Goal: Check status: Check status

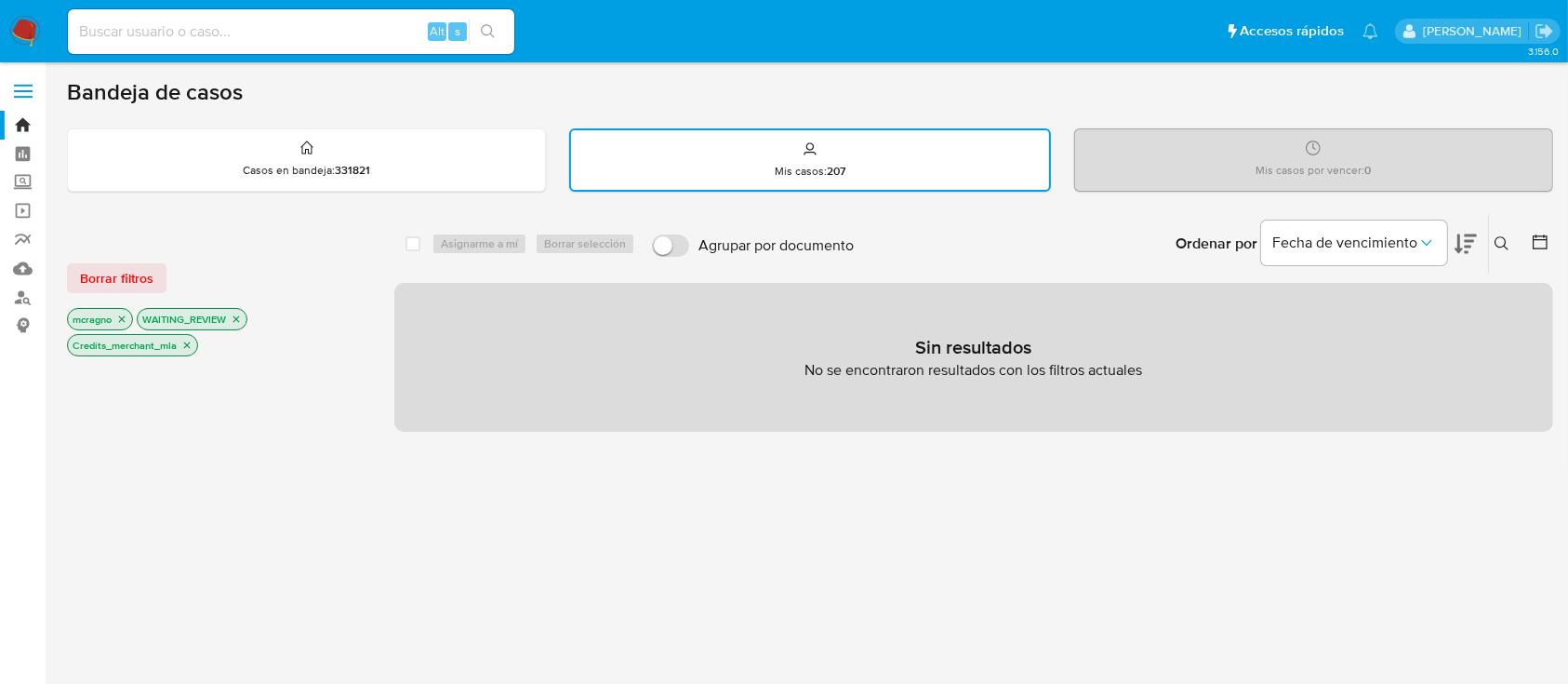
click at [234, 314] on icon "close-filter" at bounding box center [236, 319] width 11 height 11
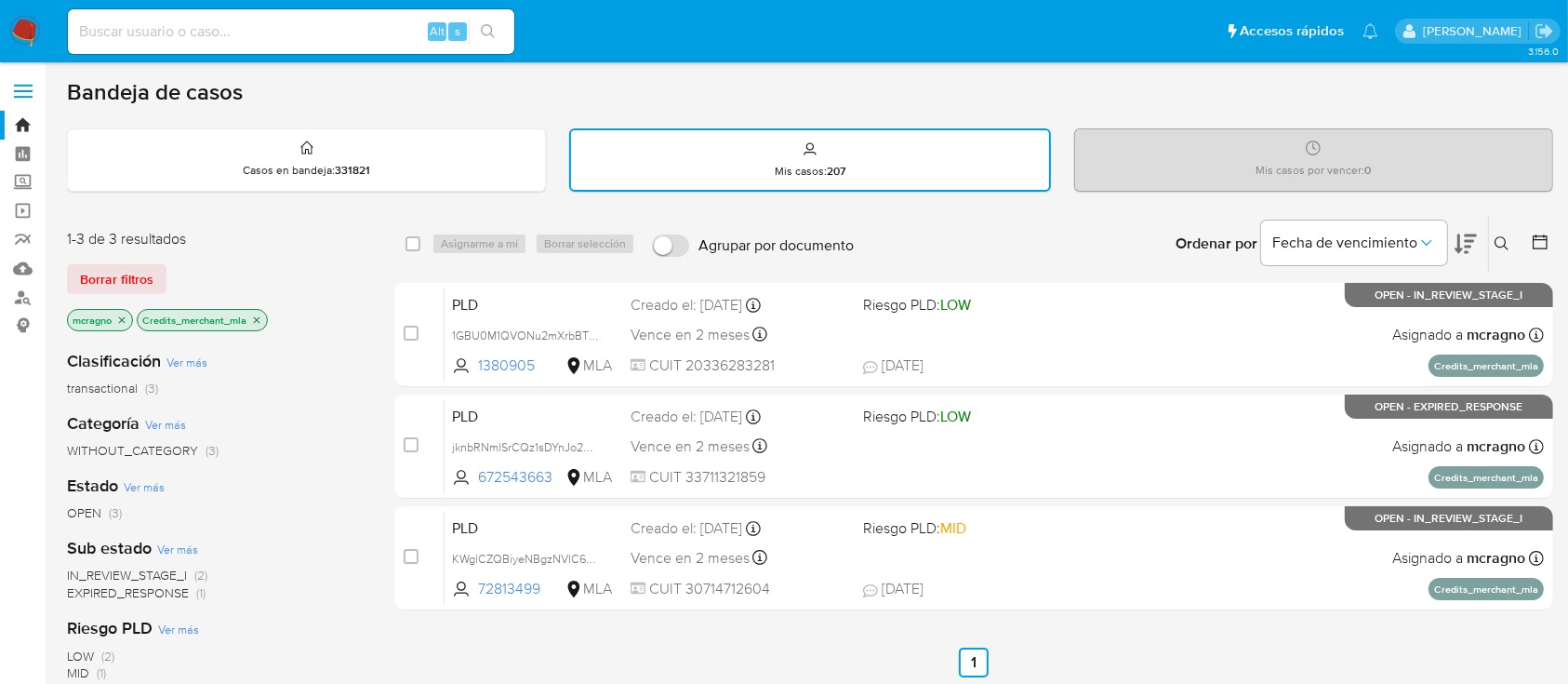
drag, startPoint x: 263, startPoint y: 313, endPoint x: 249, endPoint y: 322, distance: 16.6
click at [262, 313] on p "Credits_merchant_mla" at bounding box center [202, 320] width 129 height 21
drag, startPoint x: 258, startPoint y: 316, endPoint x: 199, endPoint y: 329, distance: 60.4
click at [257, 317] on icon "close-filter" at bounding box center [256, 319] width 7 height 7
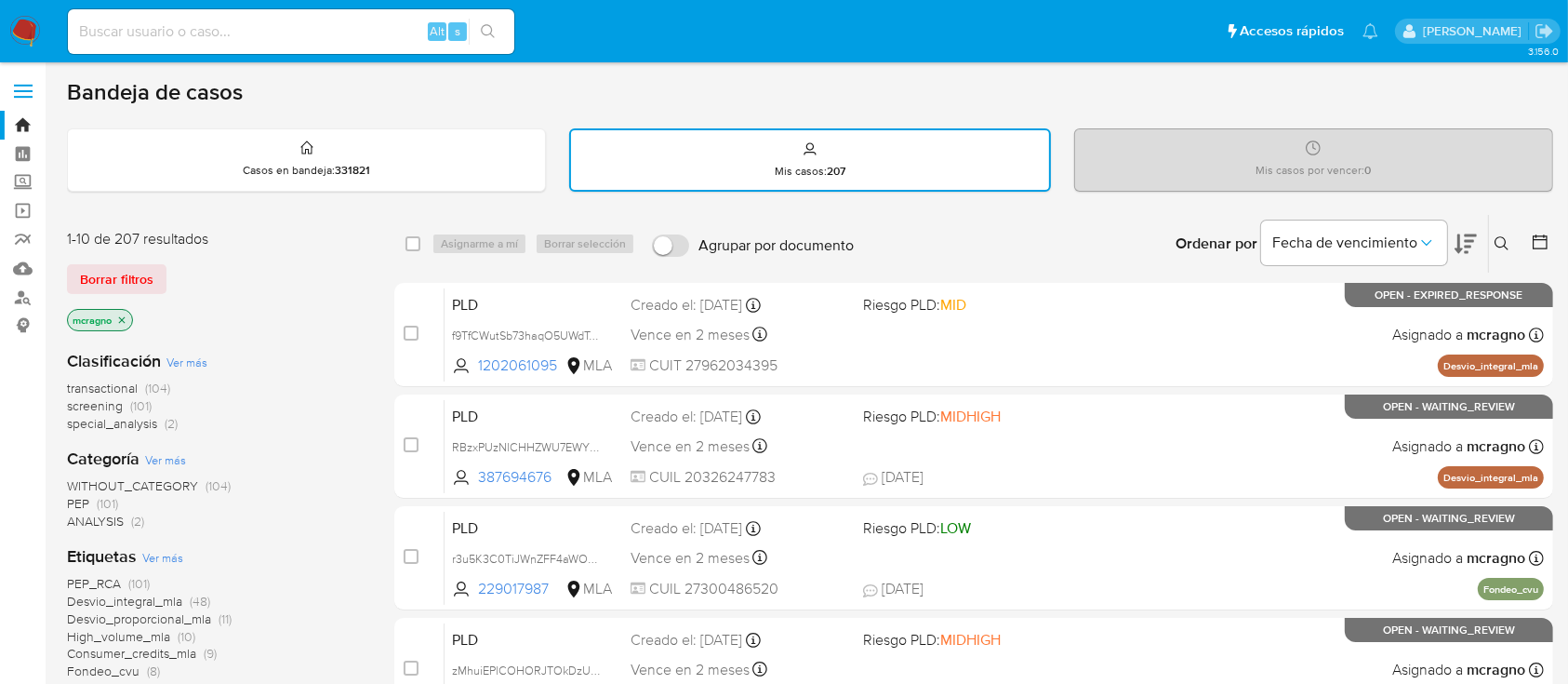
click at [123, 317] on icon "close-filter" at bounding box center [122, 319] width 7 height 7
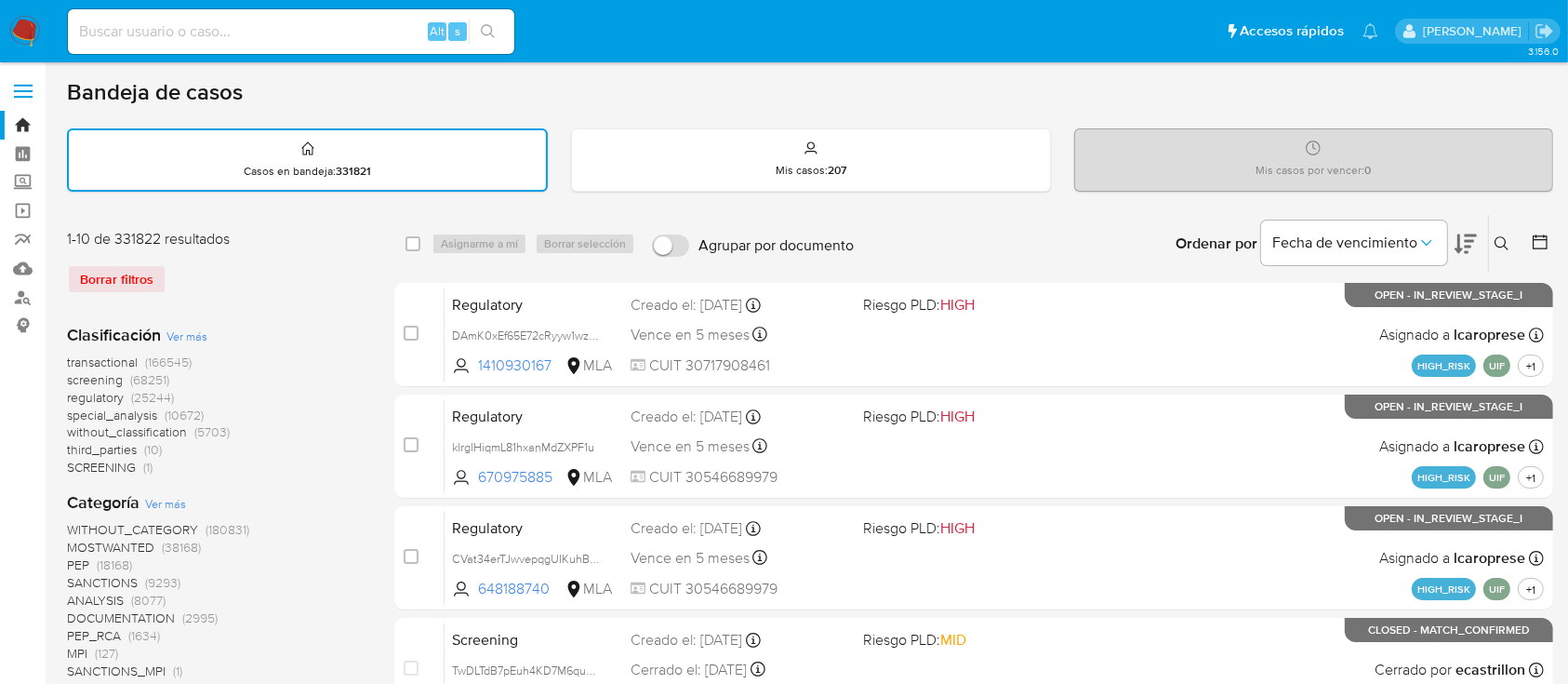
click at [1499, 245] on icon at bounding box center [1502, 243] width 14 height 14
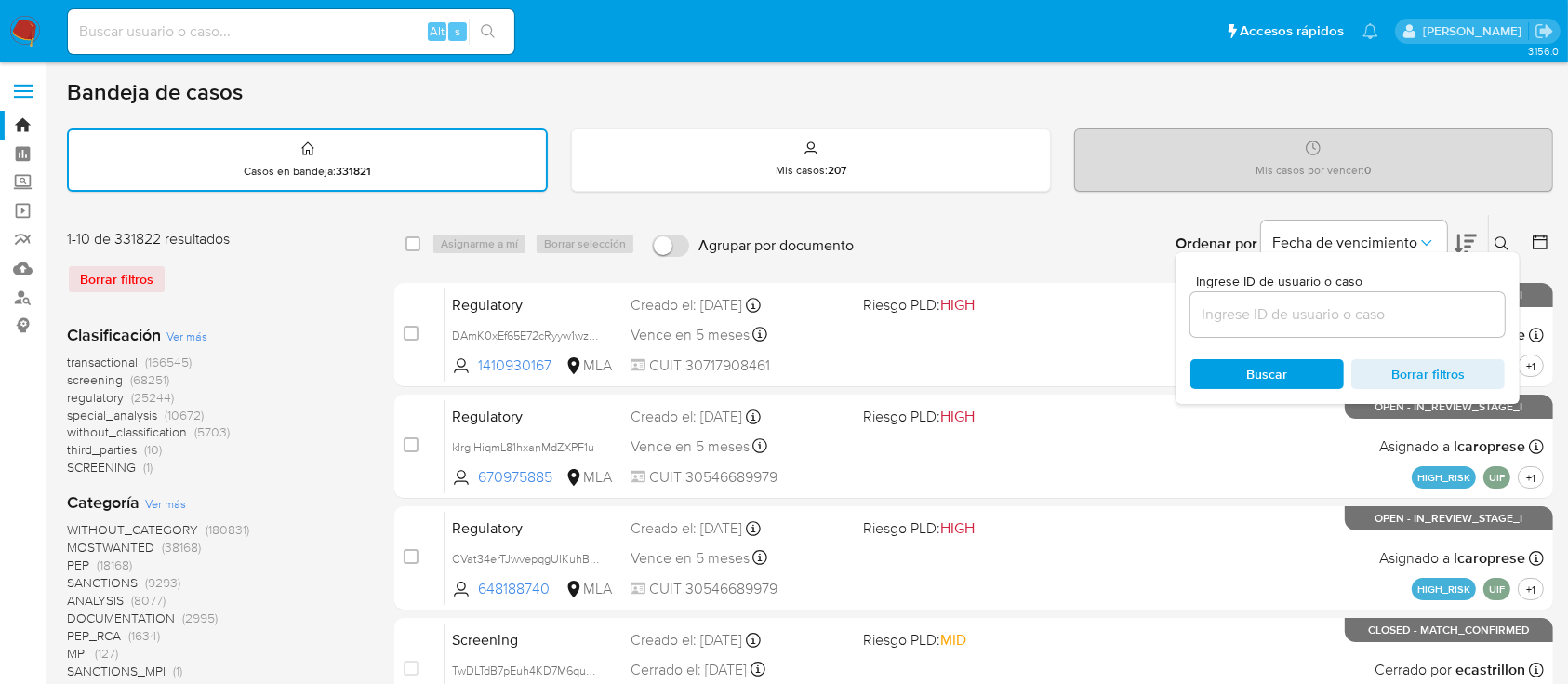
click at [1431, 308] on input at bounding box center [1348, 314] width 314 height 24
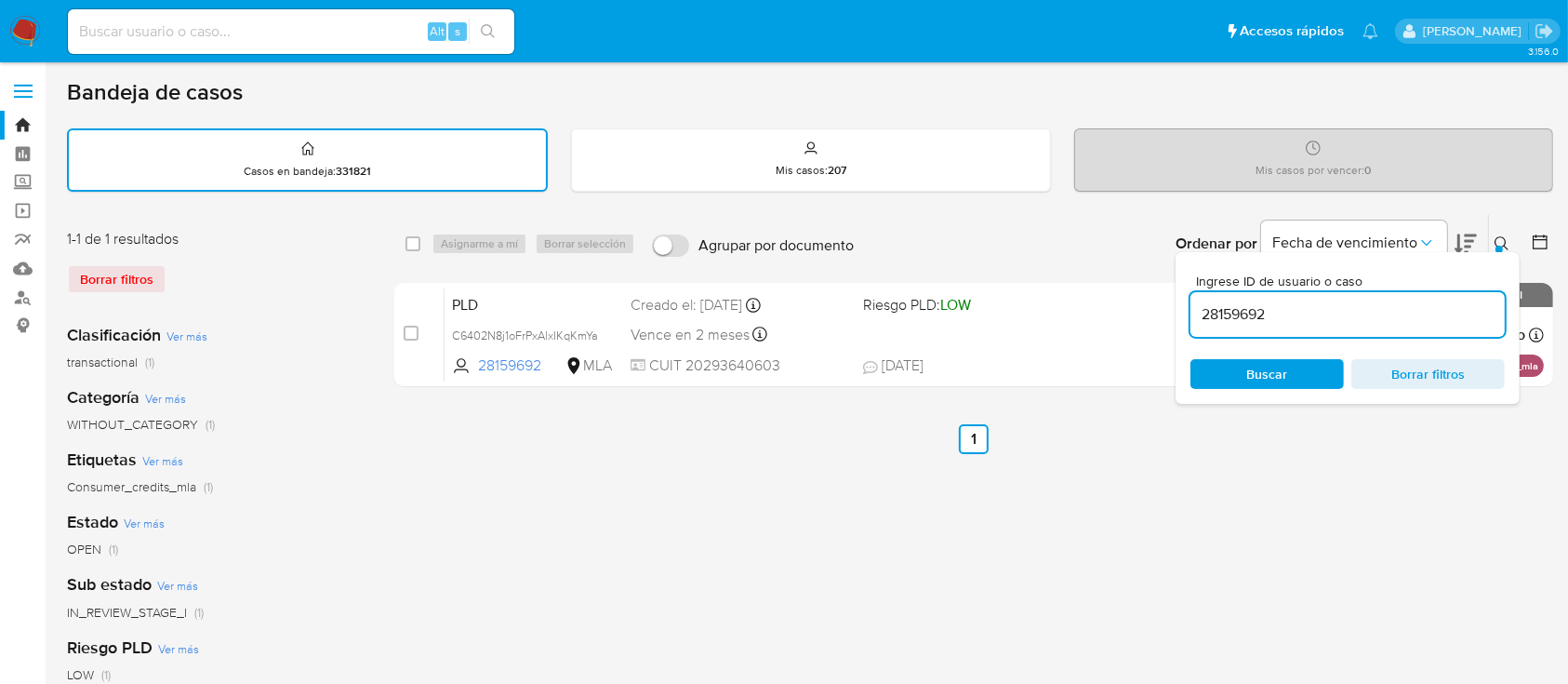
click at [1502, 246] on div at bounding box center [1500, 250] width 8 height 8
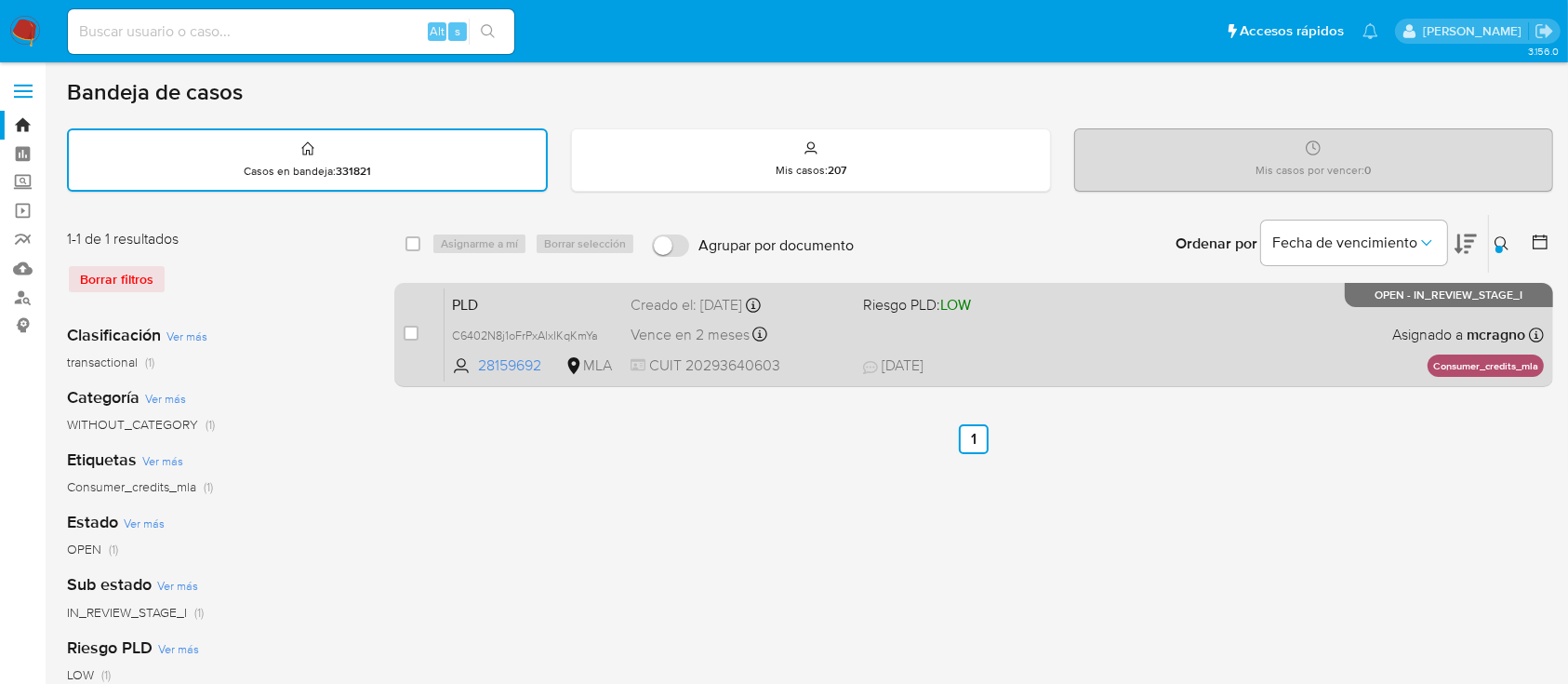
click at [1271, 340] on div "PLD C6402N8j1oFrPxAlxIKqKmYa 28159692 MLA Riesgo PLD: LOW Creado el: 12/08/2025…" at bounding box center [994, 334] width 1100 height 94
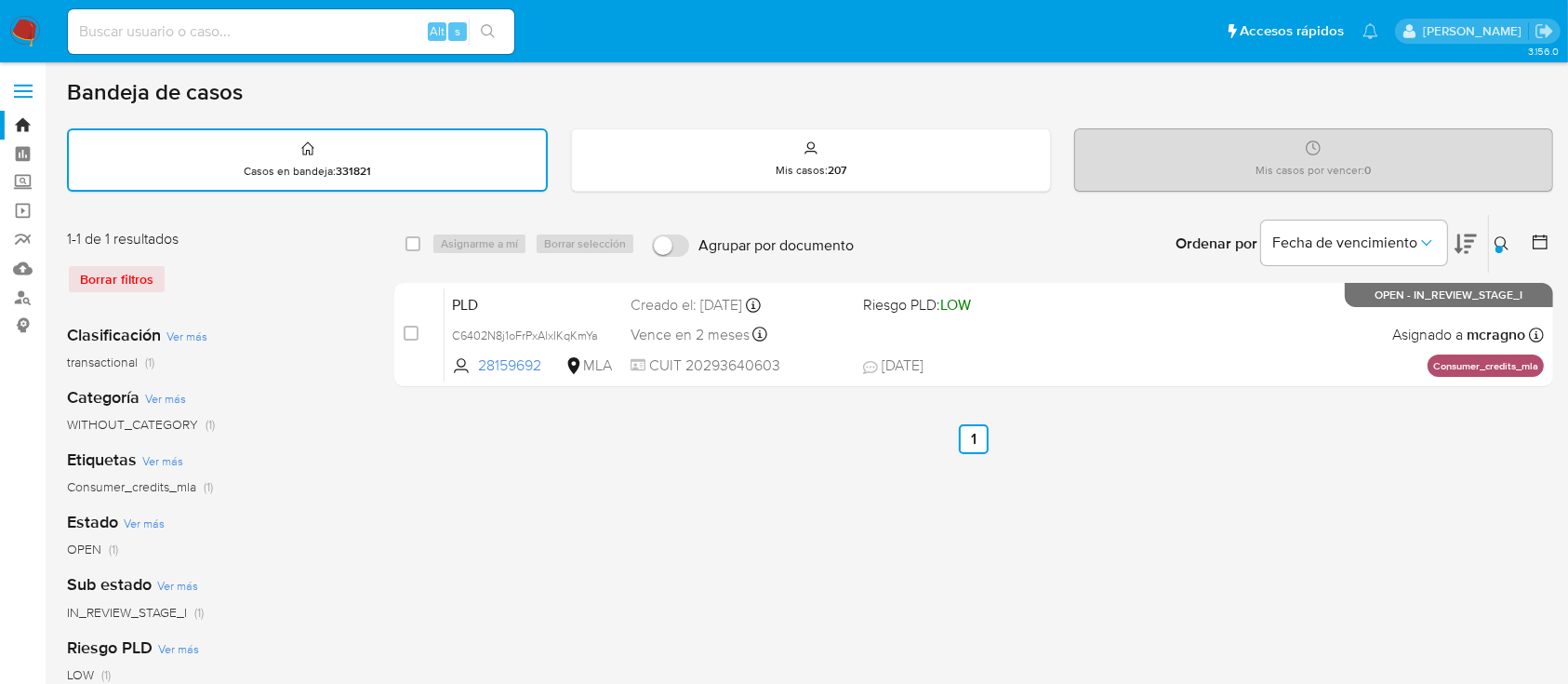
click at [1500, 246] on div at bounding box center [1500, 250] width 8 height 8
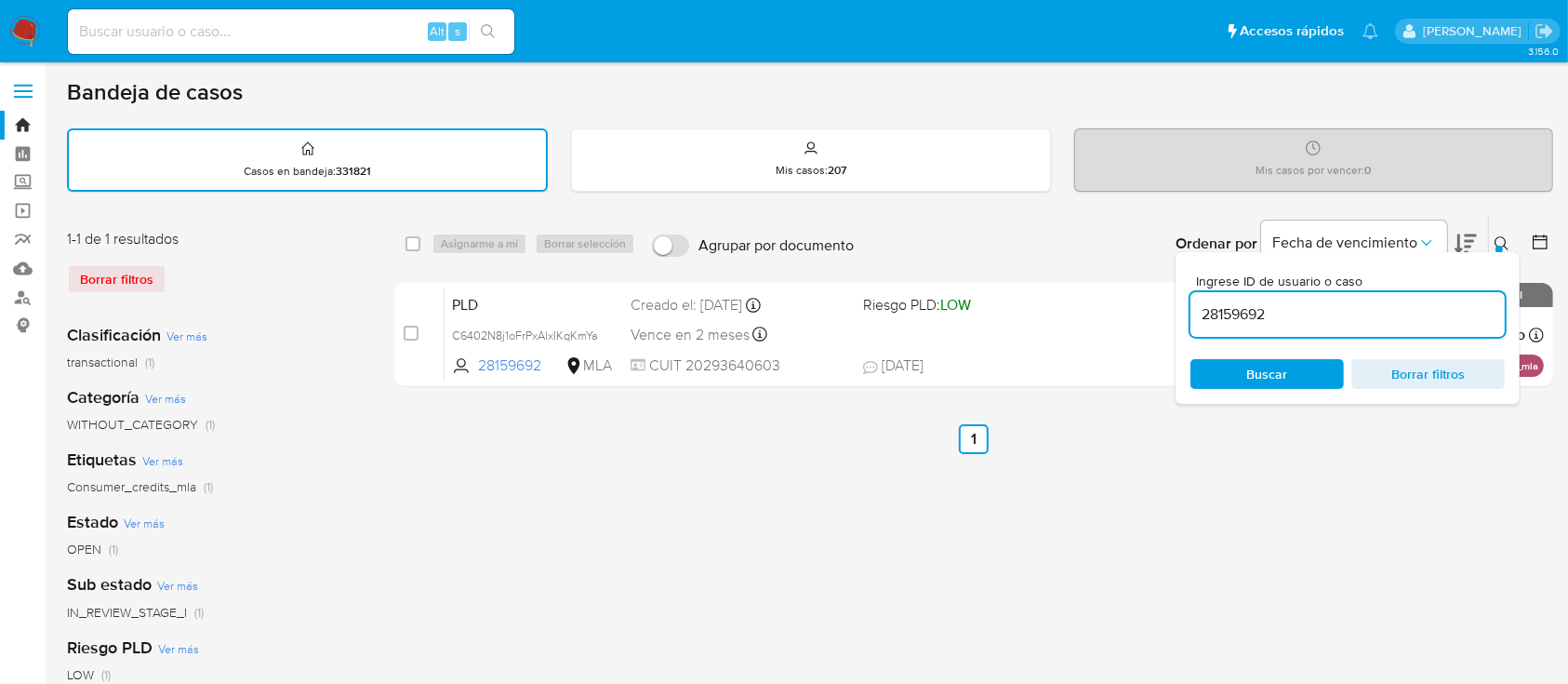
click at [1391, 318] on input "28159692" at bounding box center [1348, 314] width 314 height 24
type input "80431298"
click at [1503, 237] on icon at bounding box center [1502, 244] width 15 height 15
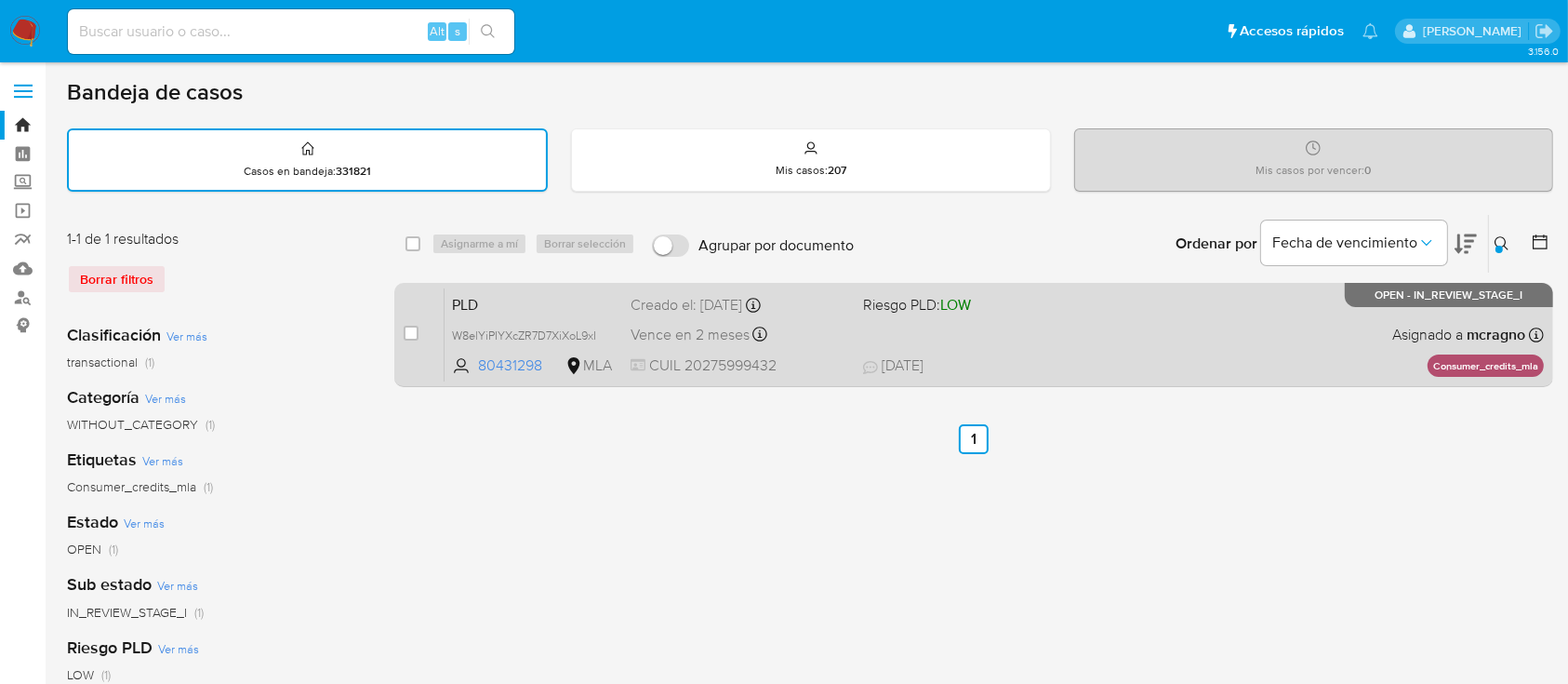
click at [1230, 355] on span "20/08/2025 20/08/2025 09:01" at bounding box center [1087, 366] width 449 height 21
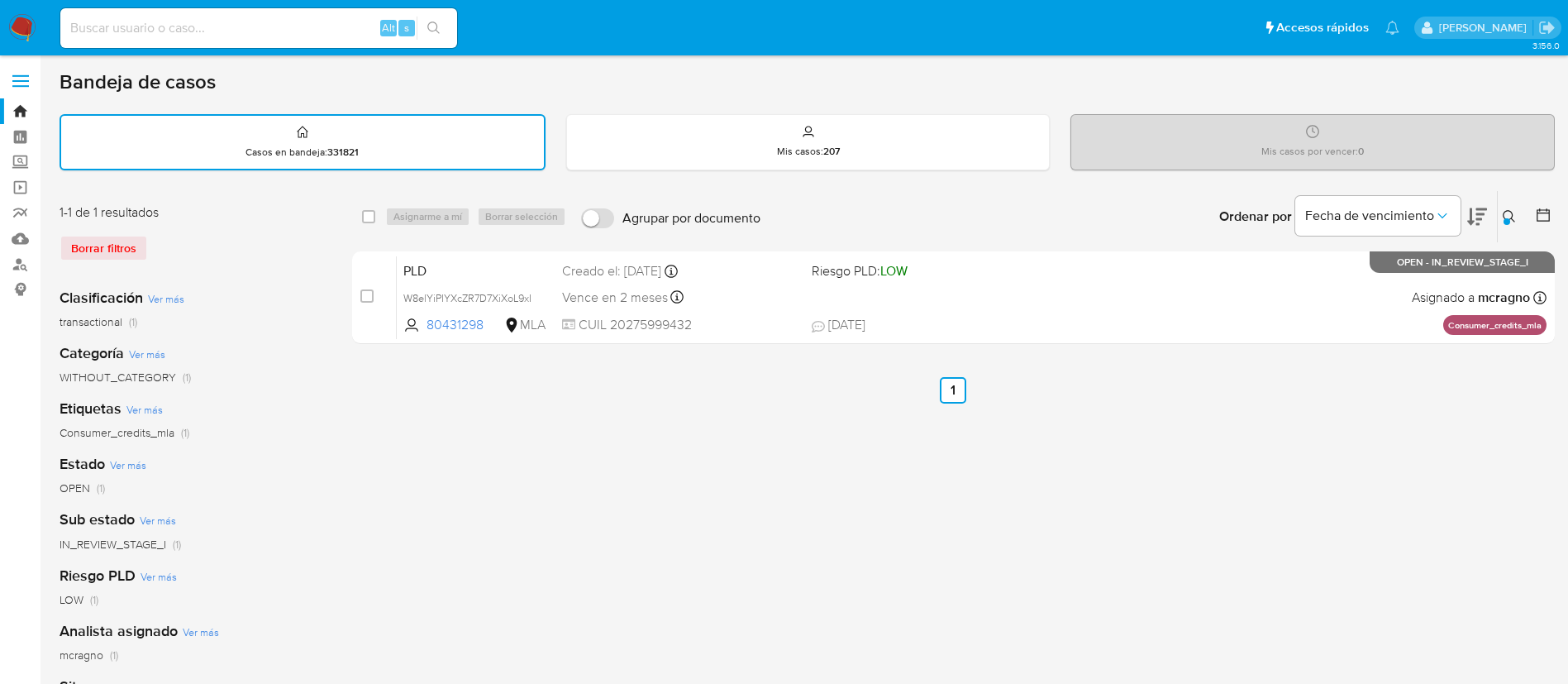
click at [1392, 214] on icon at bounding box center [1510, 217] width 14 height 14
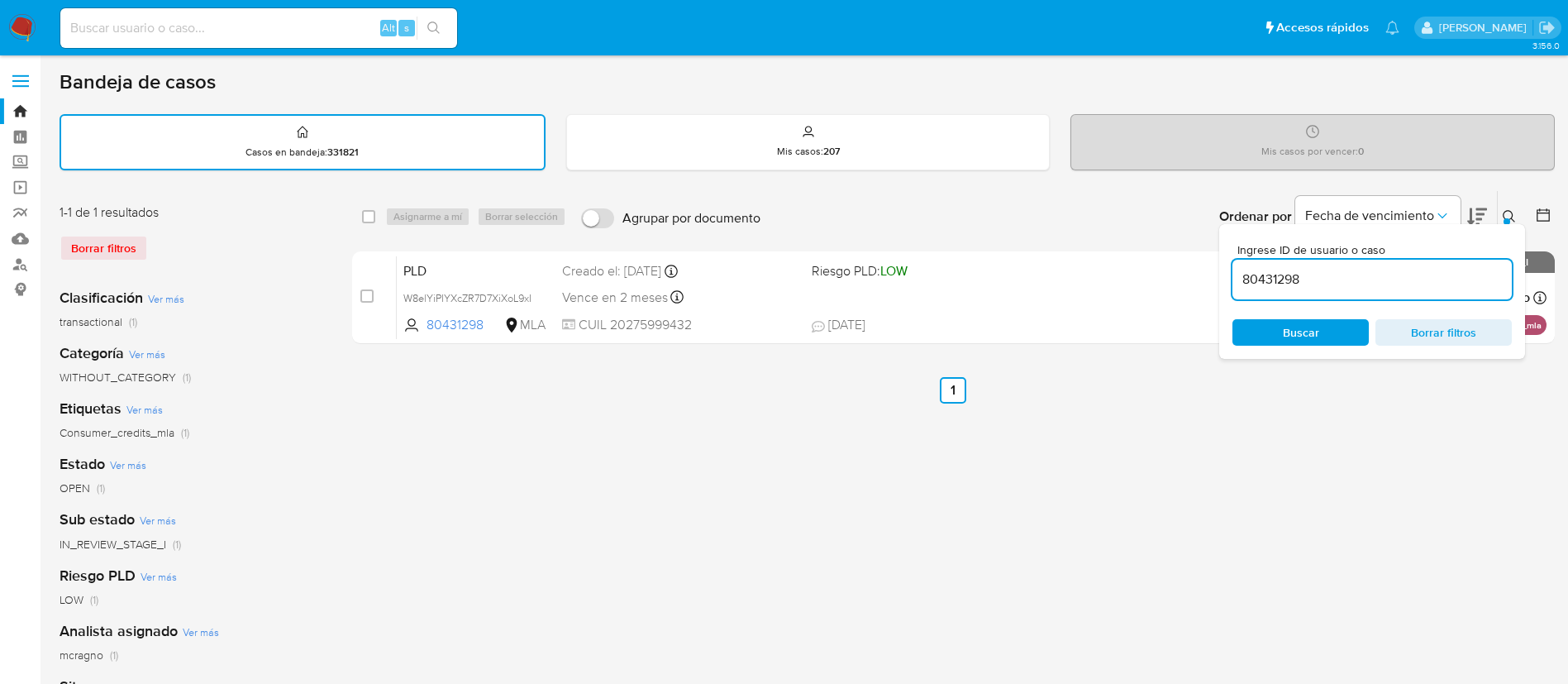
click at [1392, 283] on input "80431298" at bounding box center [1371, 279] width 279 height 21
click at [1392, 284] on input "80431298" at bounding box center [1371, 279] width 279 height 21
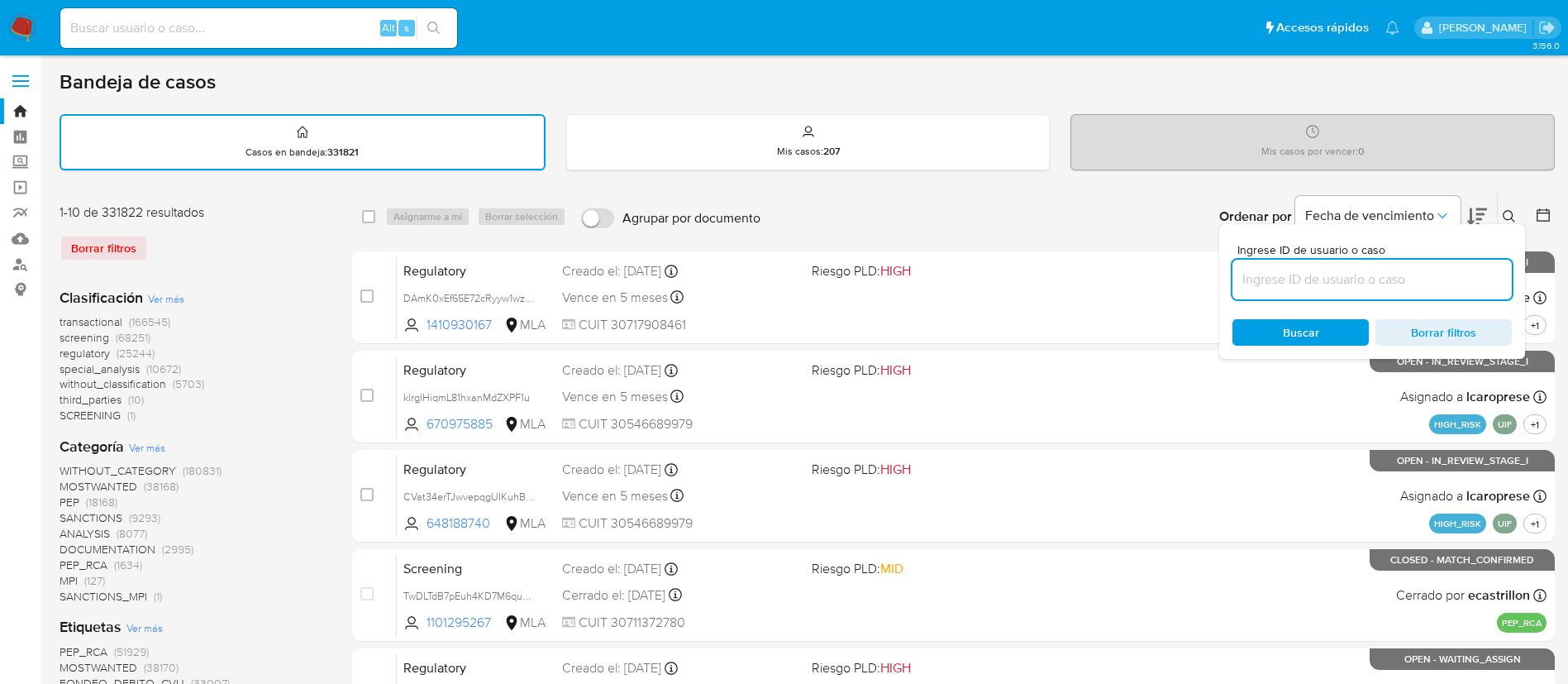
click at [1322, 283] on input at bounding box center [1371, 279] width 279 height 21
paste input "62763811"
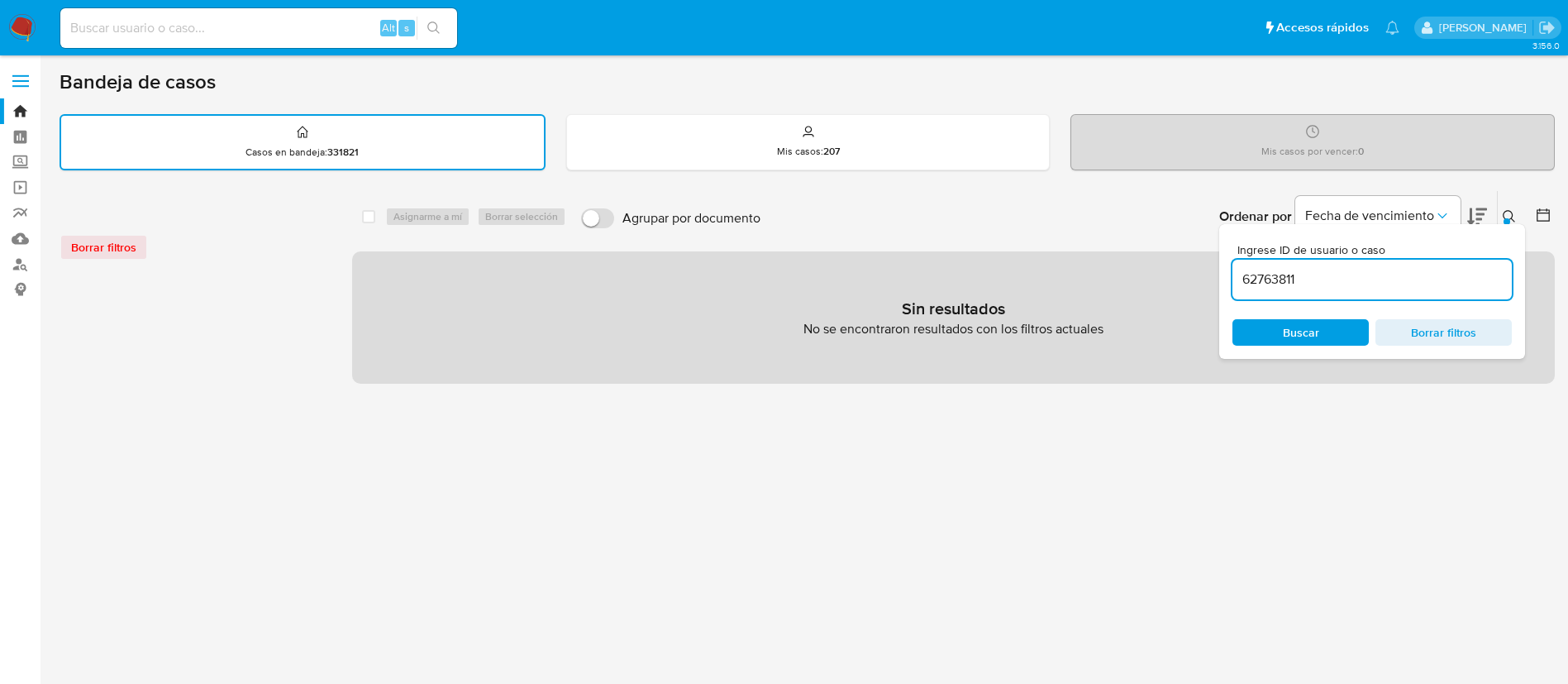
click at [1392, 278] on input "62763811" at bounding box center [1371, 279] width 279 height 21
type input "62763811"
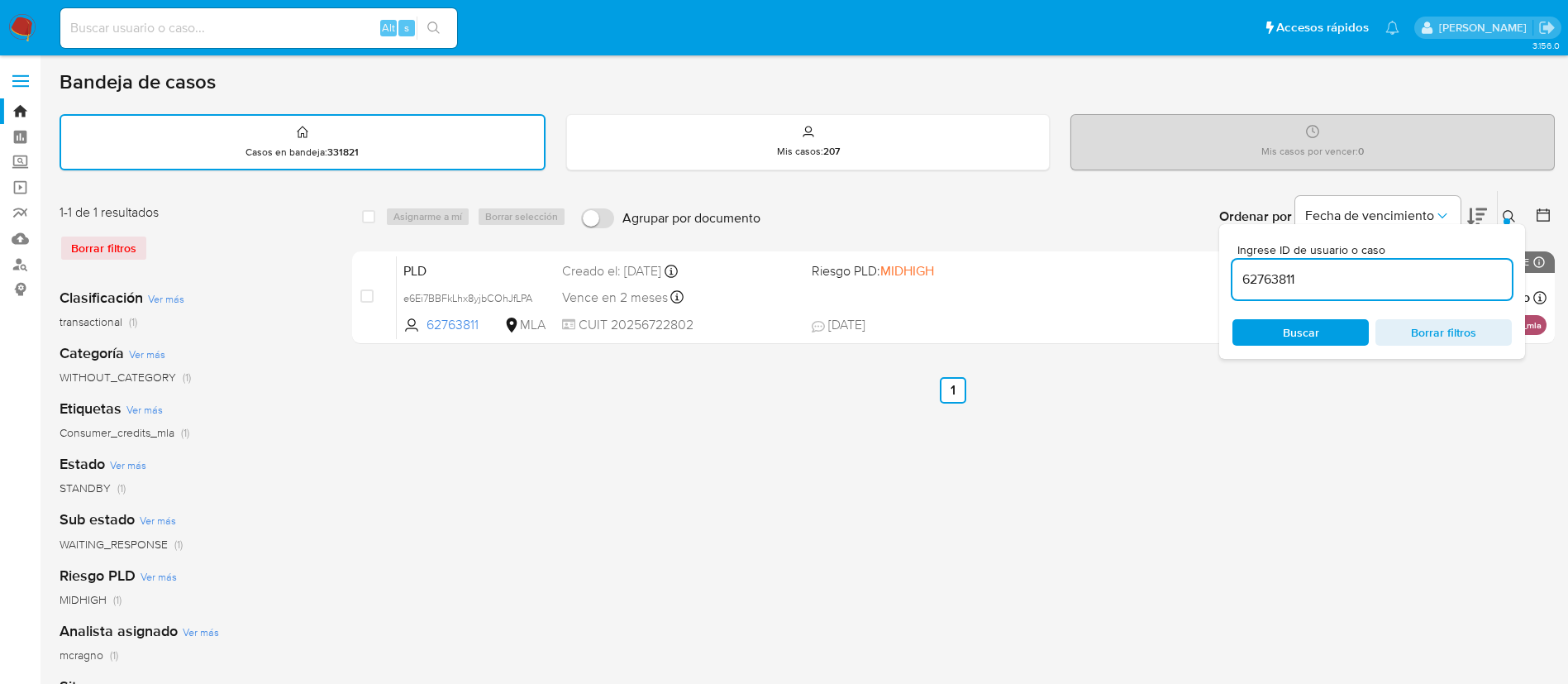
click at [1392, 215] on icon at bounding box center [1510, 217] width 14 height 14
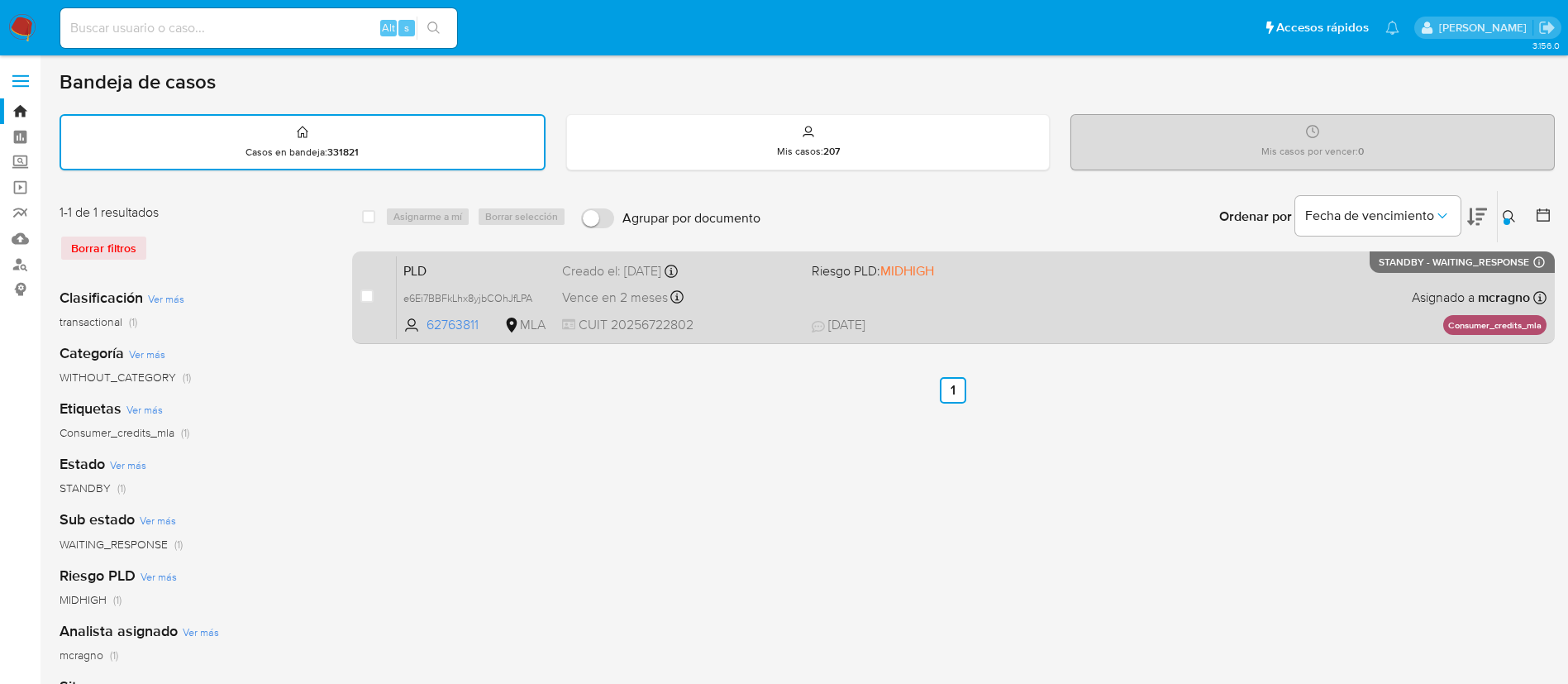
click at [1252, 307] on div "PLD e6Ei7BBFkLhx8yjbCOhJfLPA 62763811 MLA Riesgo PLD: MIDHIGH Creado el: 12/08/…" at bounding box center [971, 297] width 1149 height 84
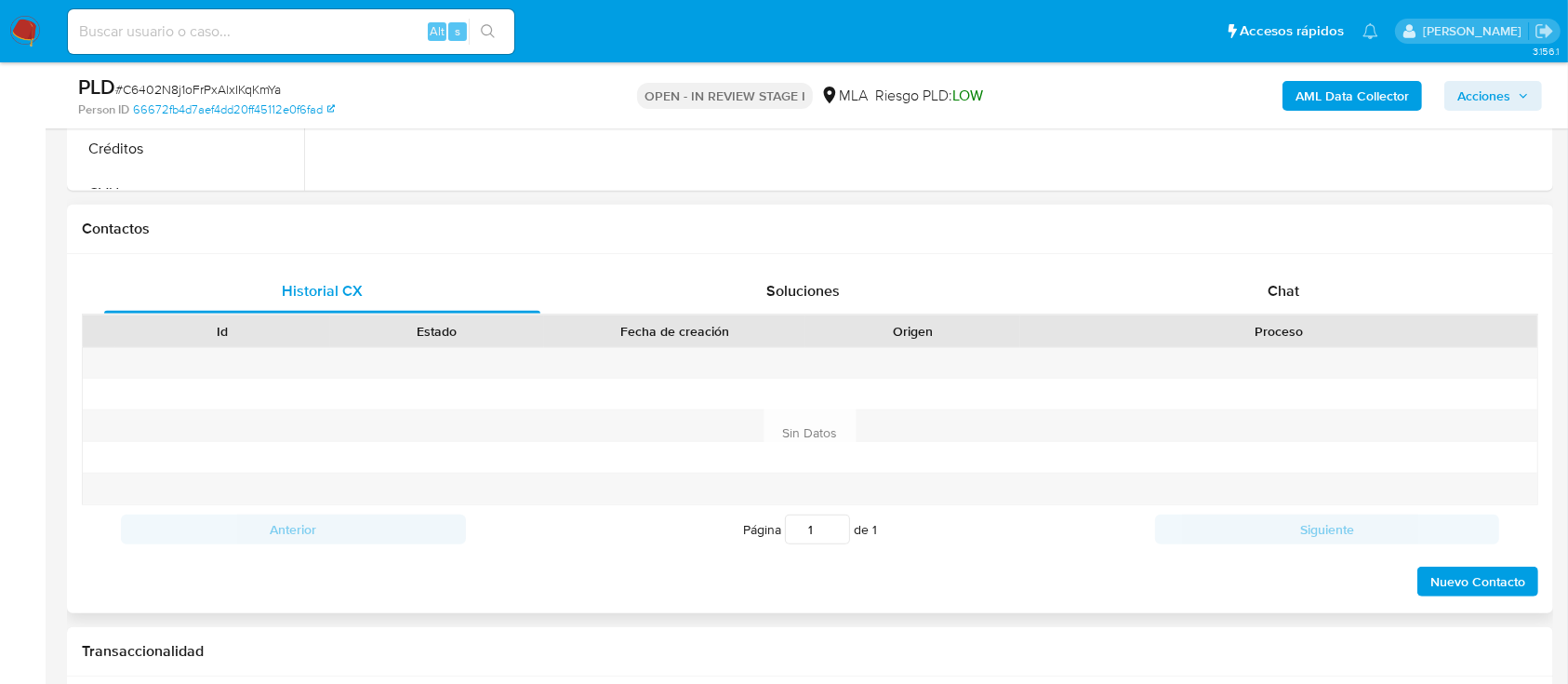
scroll to position [868, 0]
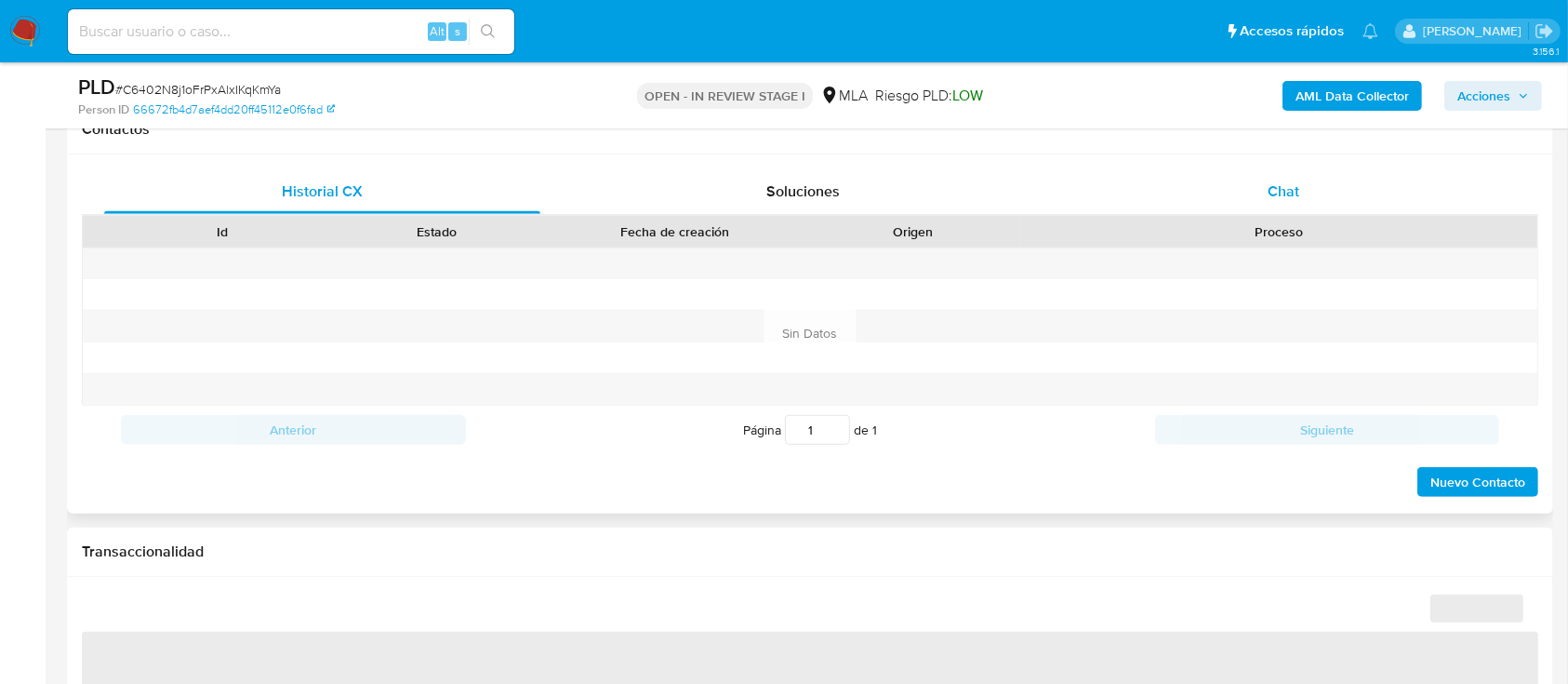
click at [1355, 197] on div "Chat" at bounding box center [1283, 191] width 436 height 45
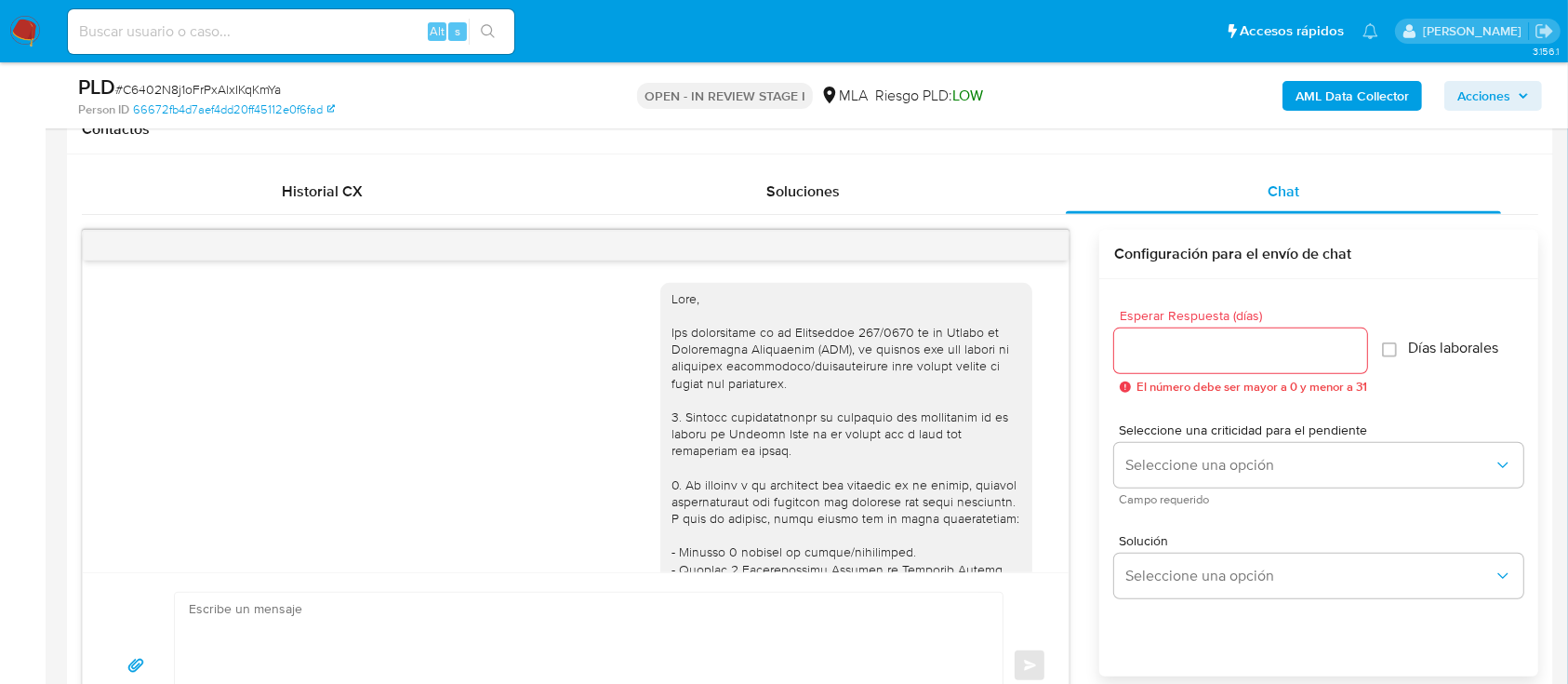
select select "10"
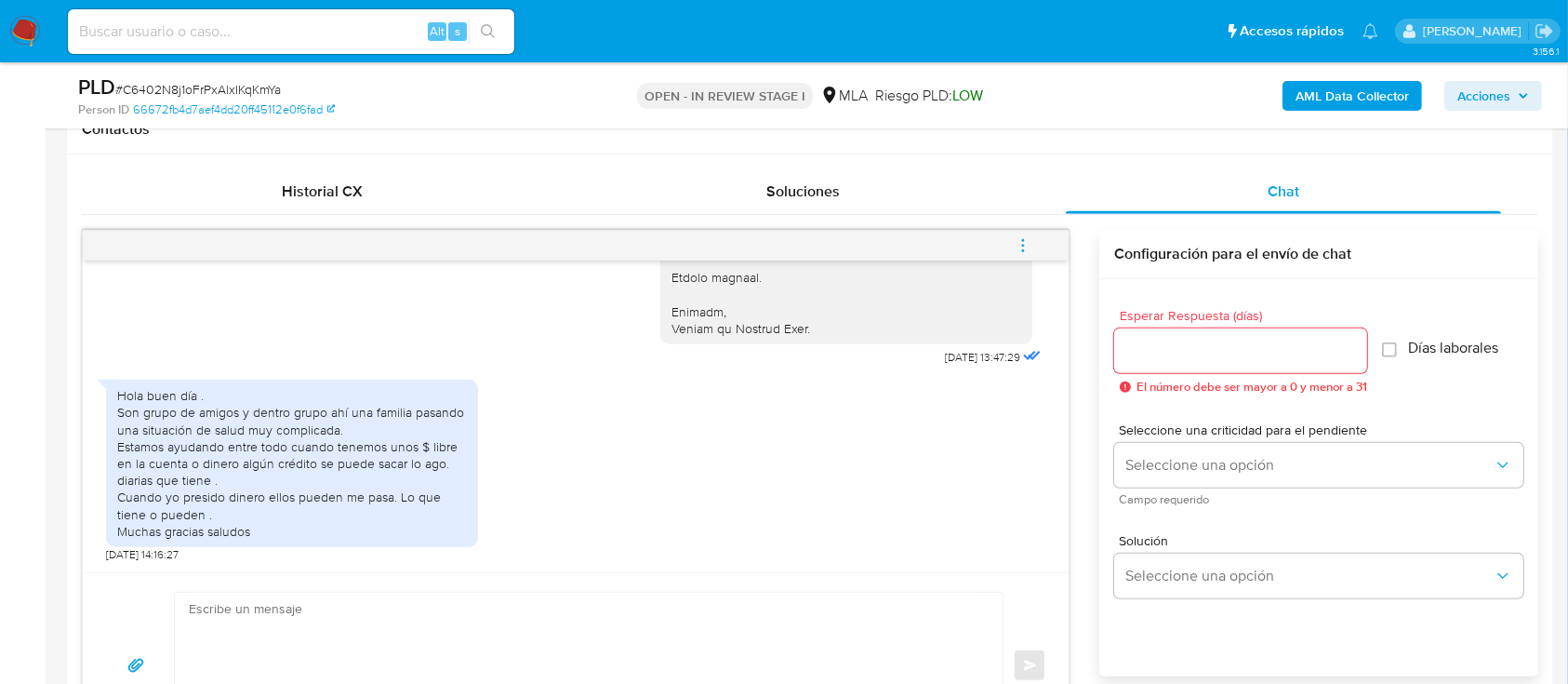
scroll to position [1683, 0]
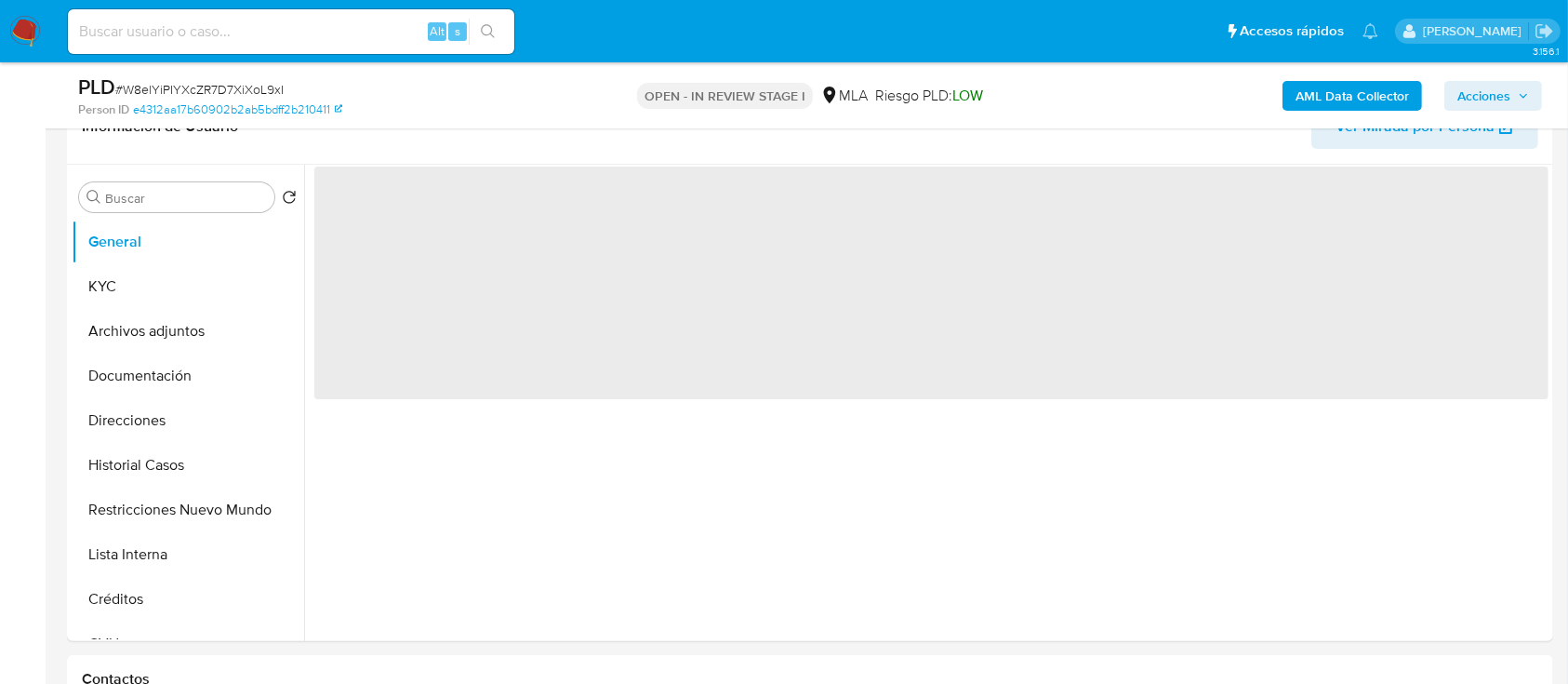
scroll to position [372, 0]
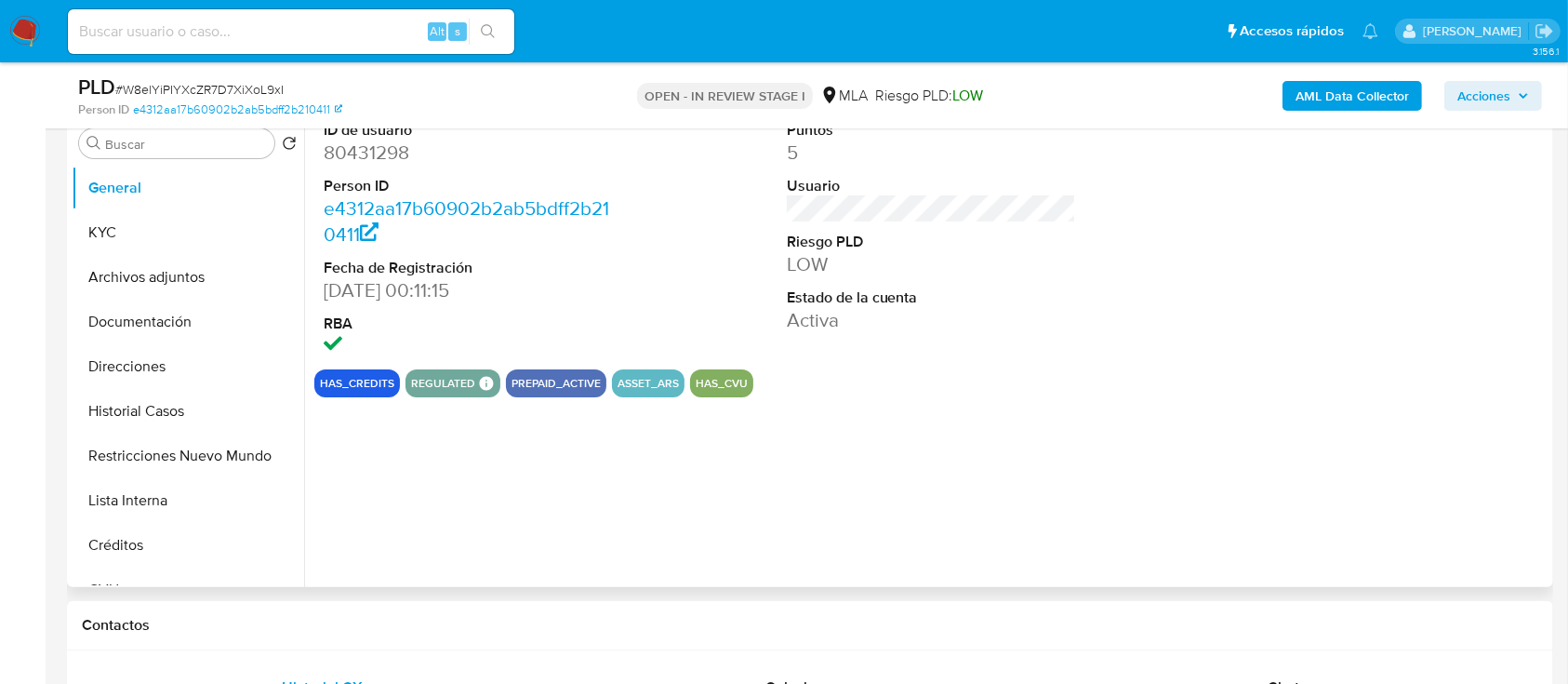
select select "10"
click at [120, 544] on button "Créditos" at bounding box center [187, 544] width 233 height 45
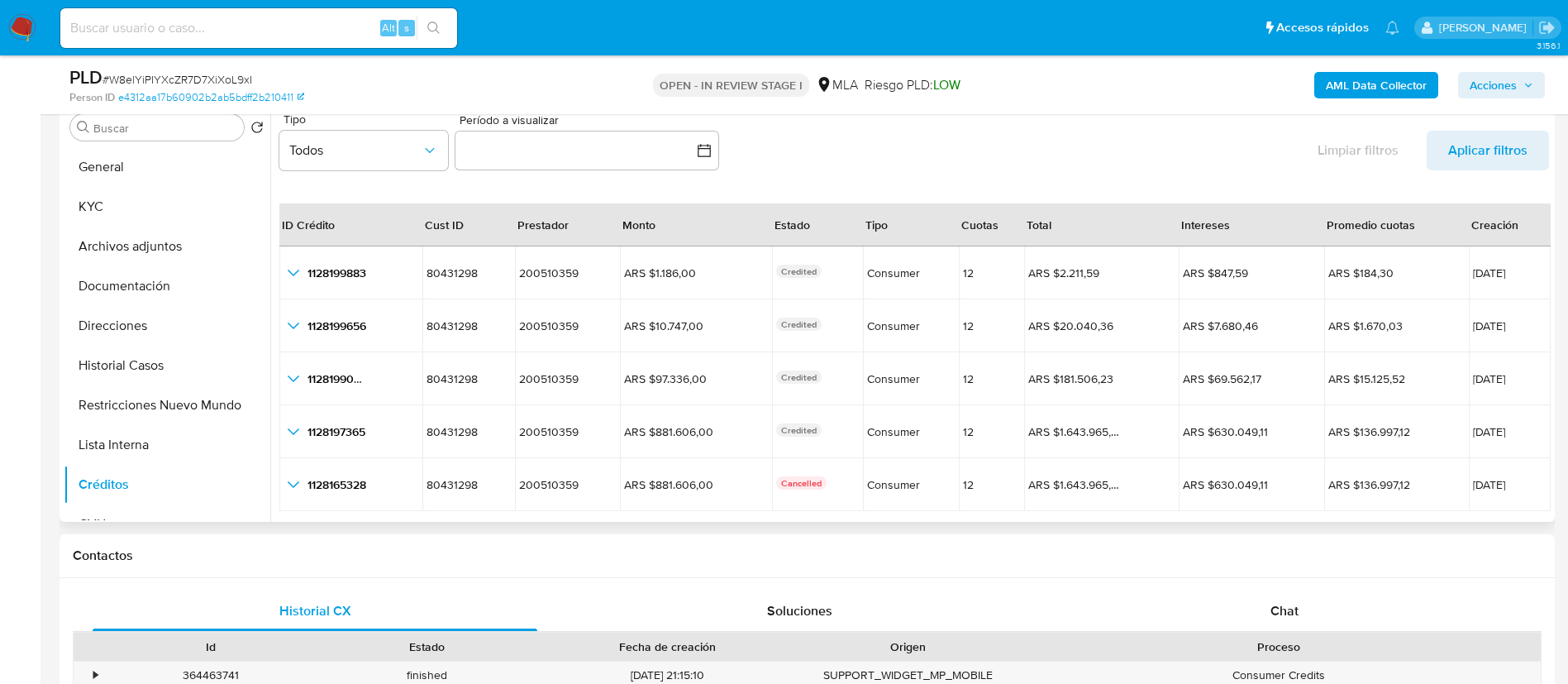
drag, startPoint x: 1401, startPoint y: 1, endPoint x: 868, endPoint y: 157, distance: 555.4
click at [868, 157] on div "Tipo Todos Período a visualizar inputDatePicker Limpiar filtros Aplicar filtros" at bounding box center [914, 144] width 1269 height 77
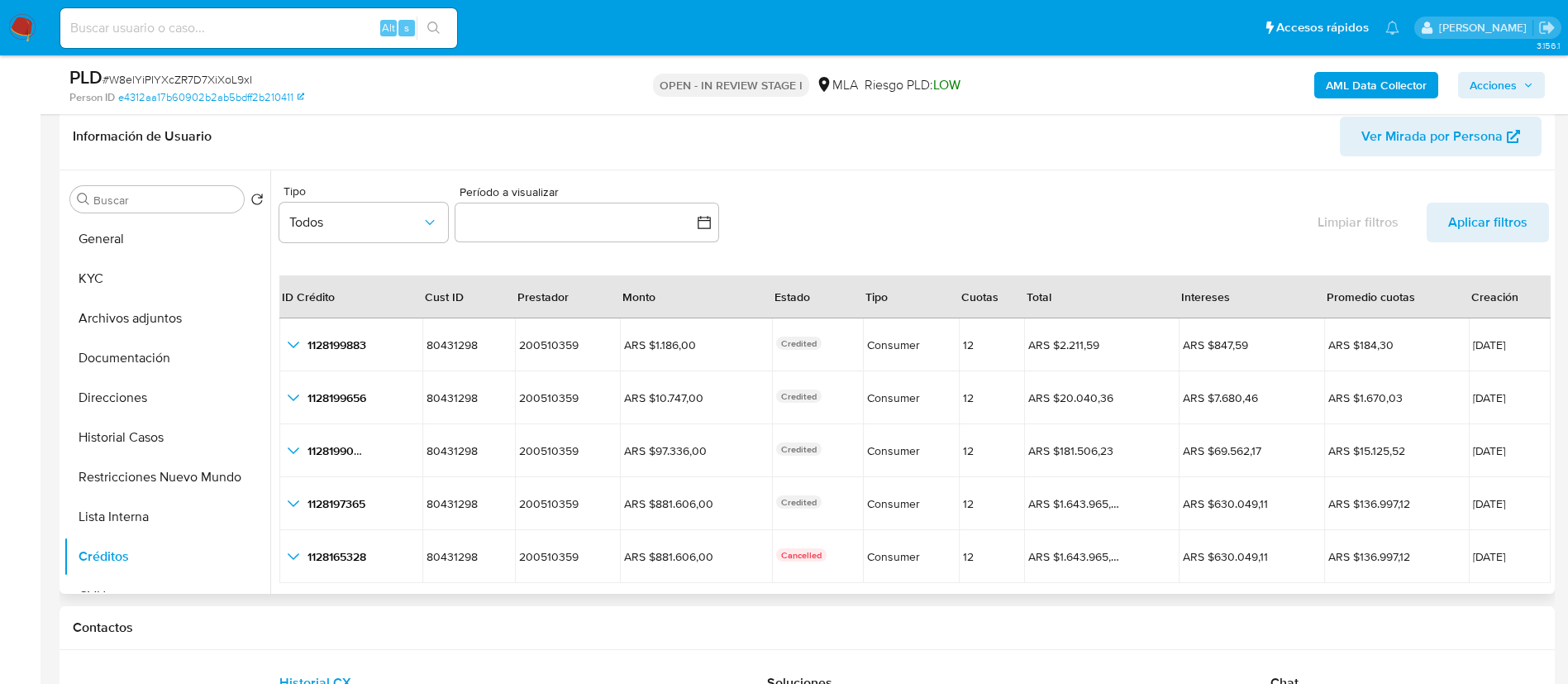
scroll to position [207, 0]
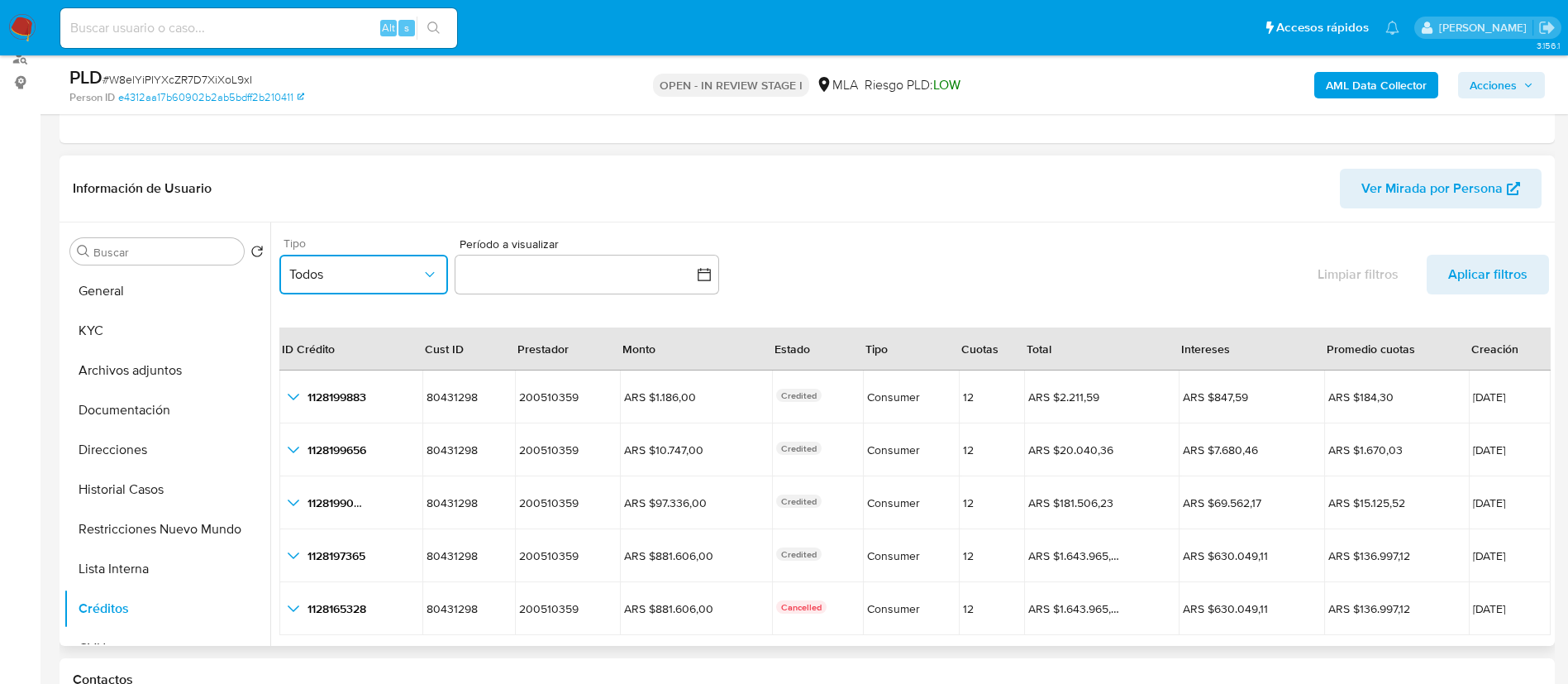
click at [373, 274] on span "Todos" at bounding box center [355, 274] width 132 height 17
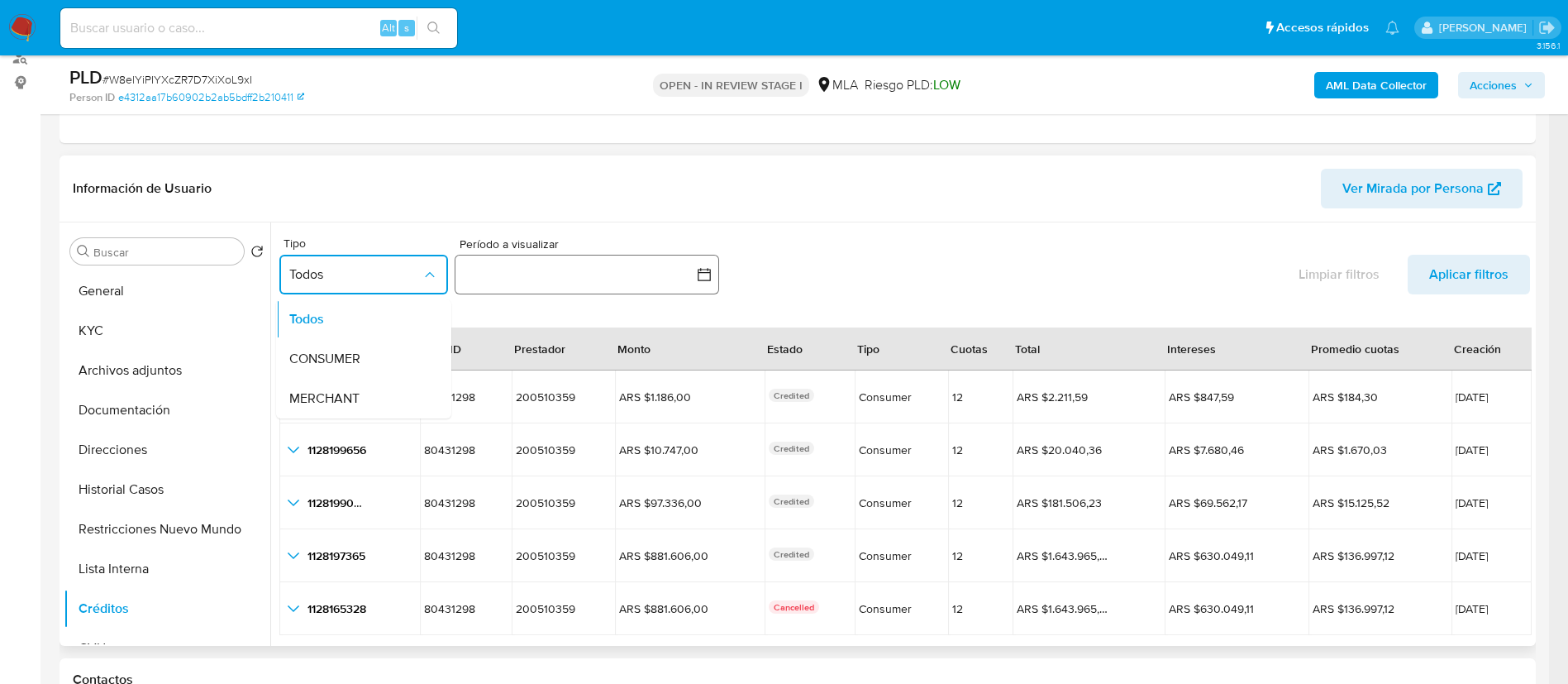
click at [712, 280] on button "button" at bounding box center [587, 274] width 264 height 40
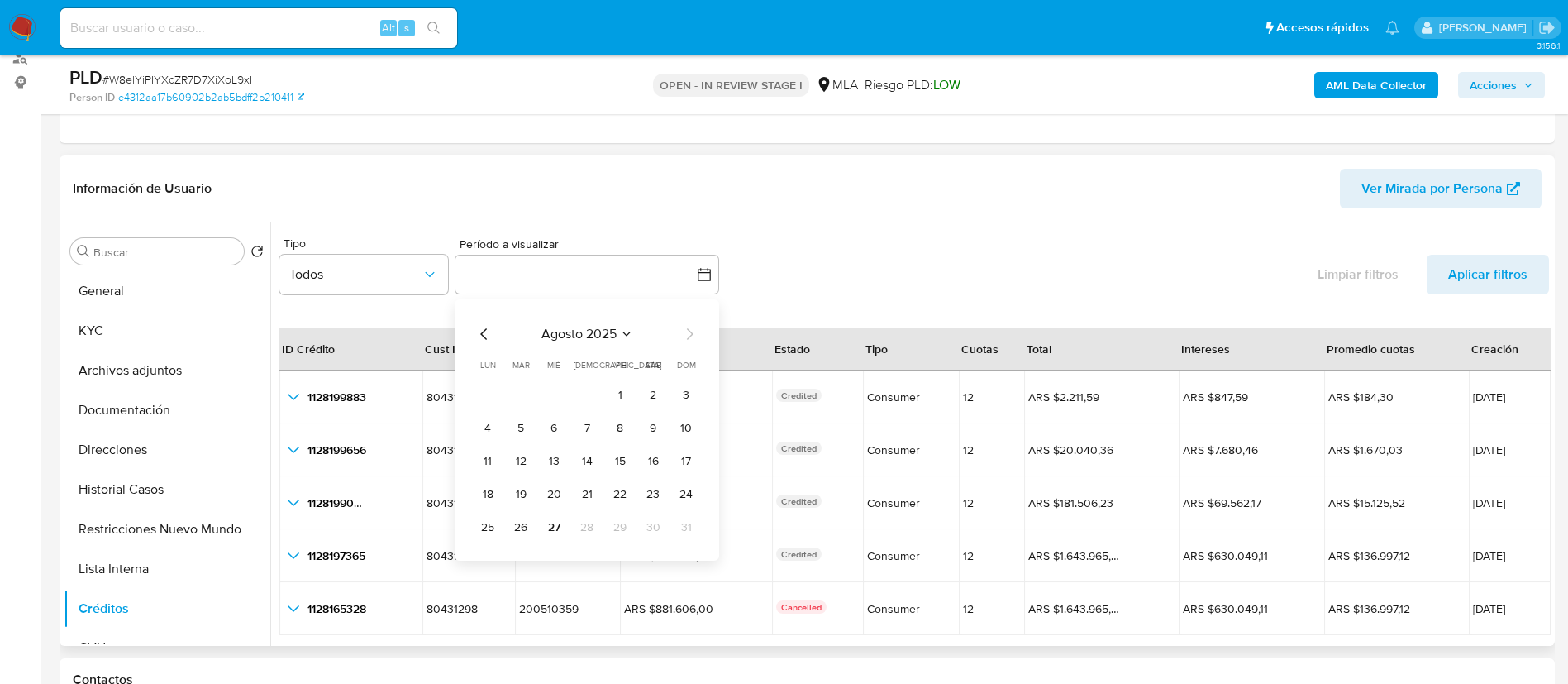
click at [480, 333] on icon "Mes anterior" at bounding box center [484, 334] width 20 height 20
click at [582, 391] on button "1" at bounding box center [587, 395] width 26 height 26
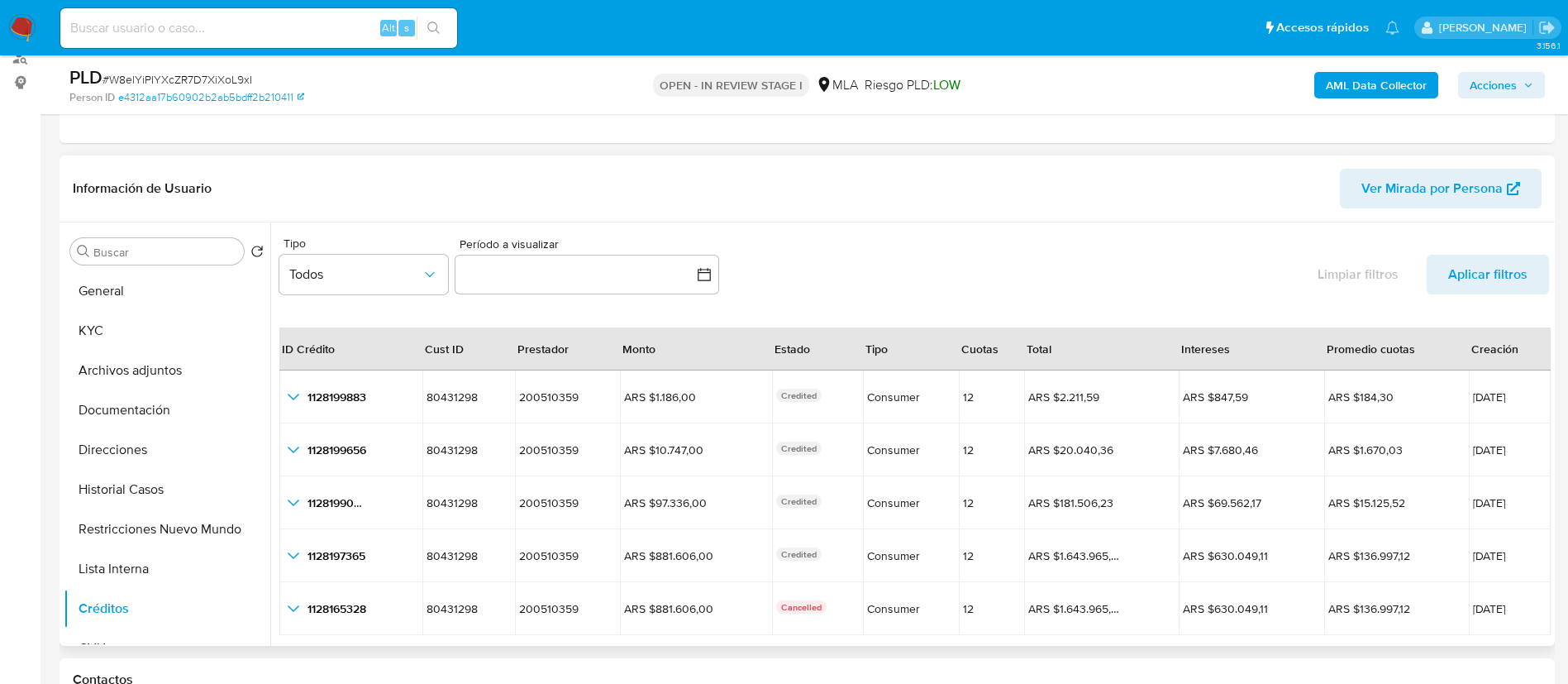
drag, startPoint x: 1176, startPoint y: 236, endPoint x: 1214, endPoint y: 318, distance: 90.4
click at [1176, 236] on div "Tipo Todos Período a visualizar inputDatePicker Limpiar filtros Aplicar filtros" at bounding box center [914, 269] width 1269 height 77
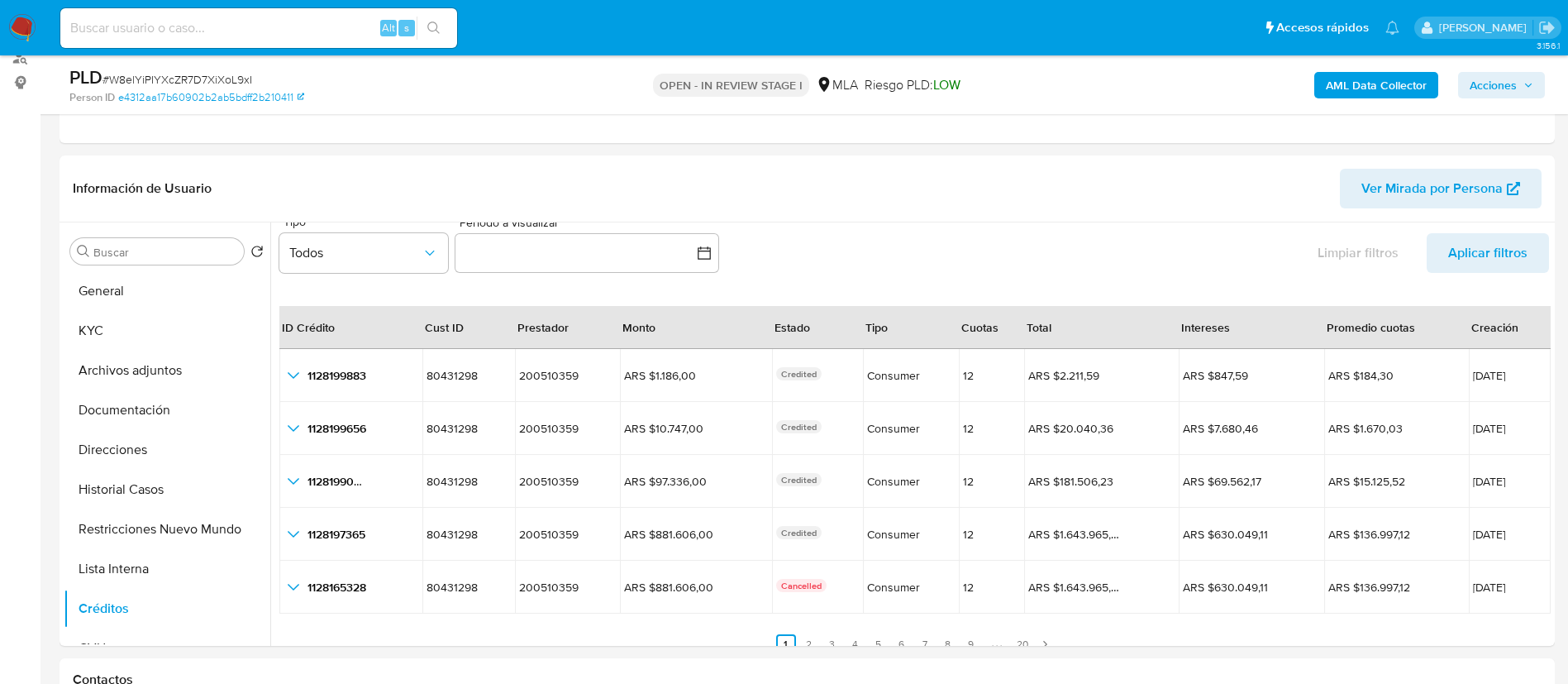
scroll to position [38, 0]
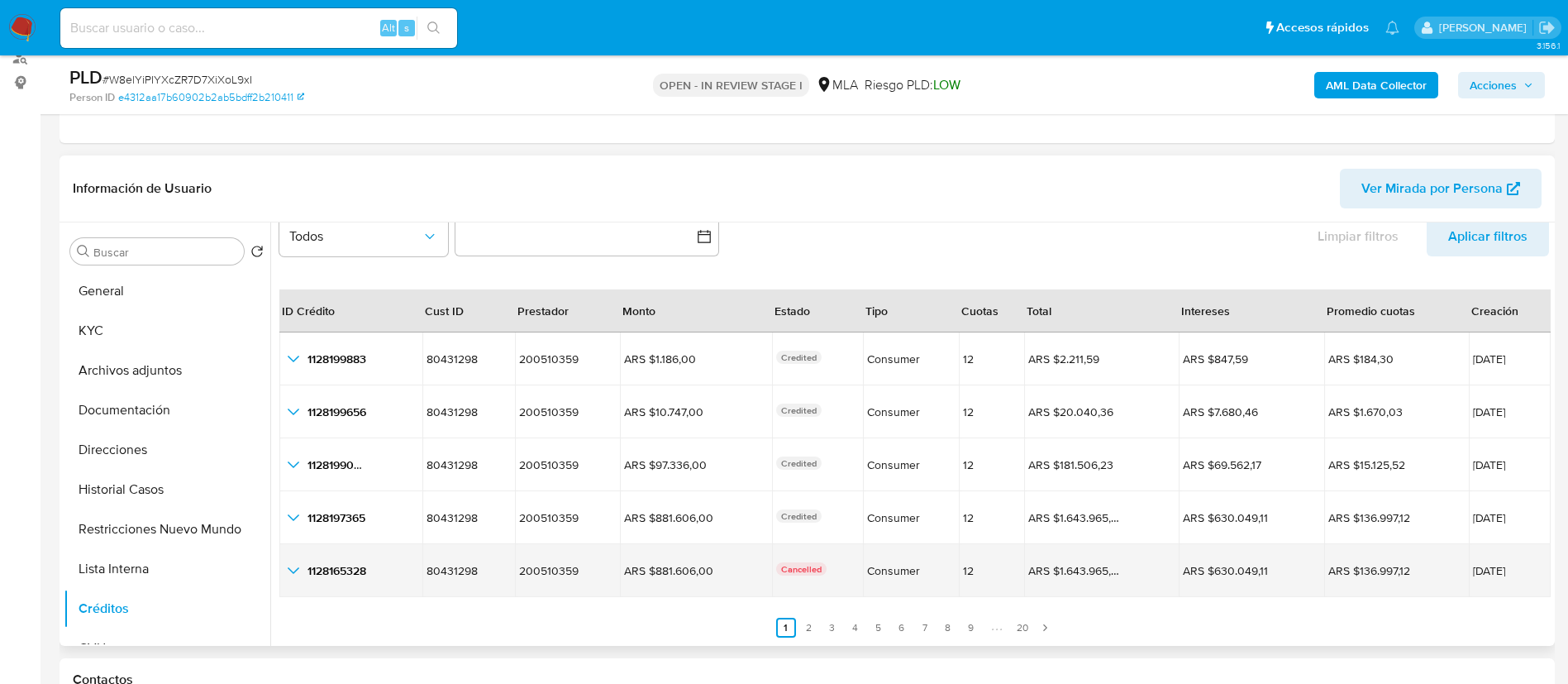
drag, startPoint x: 1443, startPoint y: 350, endPoint x: 1495, endPoint y: 581, distance: 236.8
click at [1410, 581] on tbody "1128199883 1128199883 80431298 80431298 200510359 200510359 ARS $1.186,00 ARS $…" at bounding box center [915, 464] width 1271 height 264
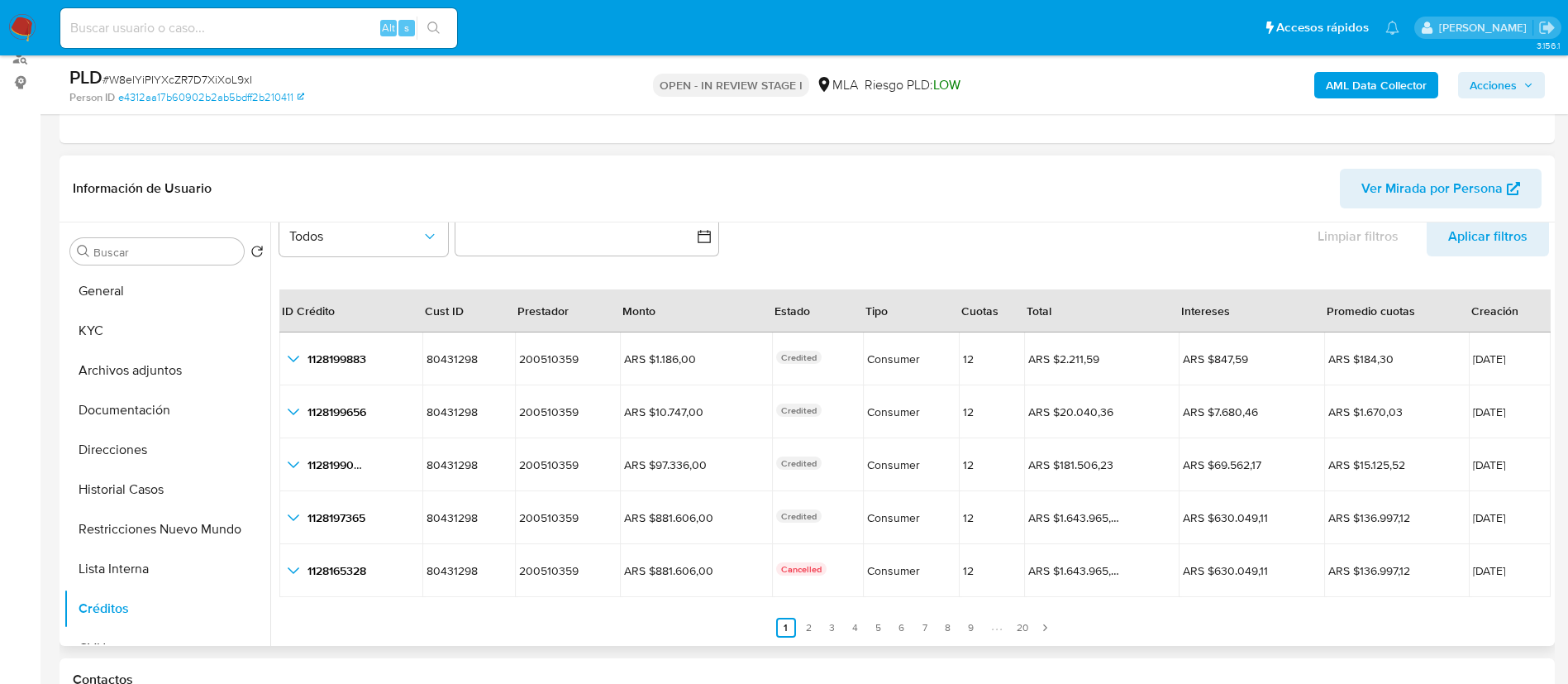
click at [1101, 244] on div "Tipo Todos Período a visualizar inputDatePicker Limpiar filtros Aplicar filtros" at bounding box center [914, 231] width 1269 height 77
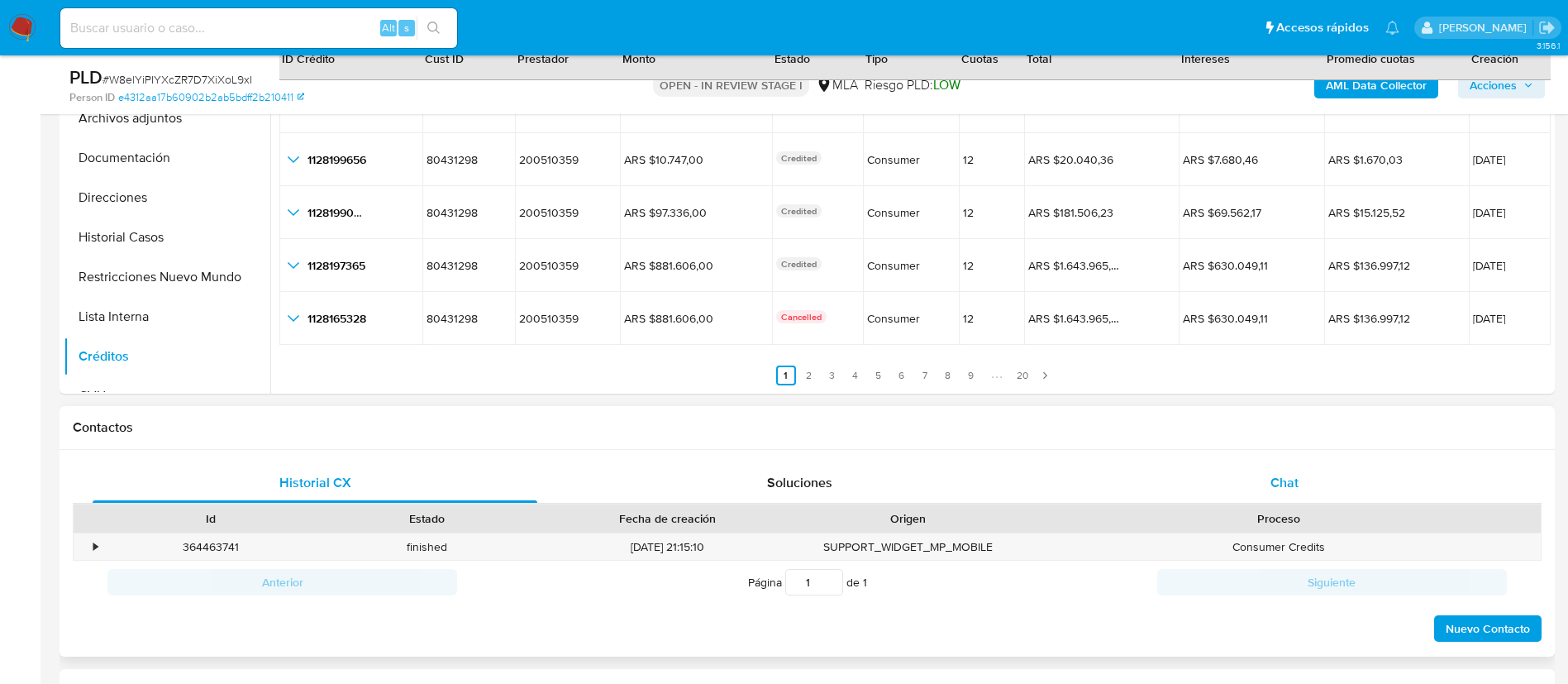
click at [1263, 472] on div "Chat" at bounding box center [1284, 482] width 445 height 40
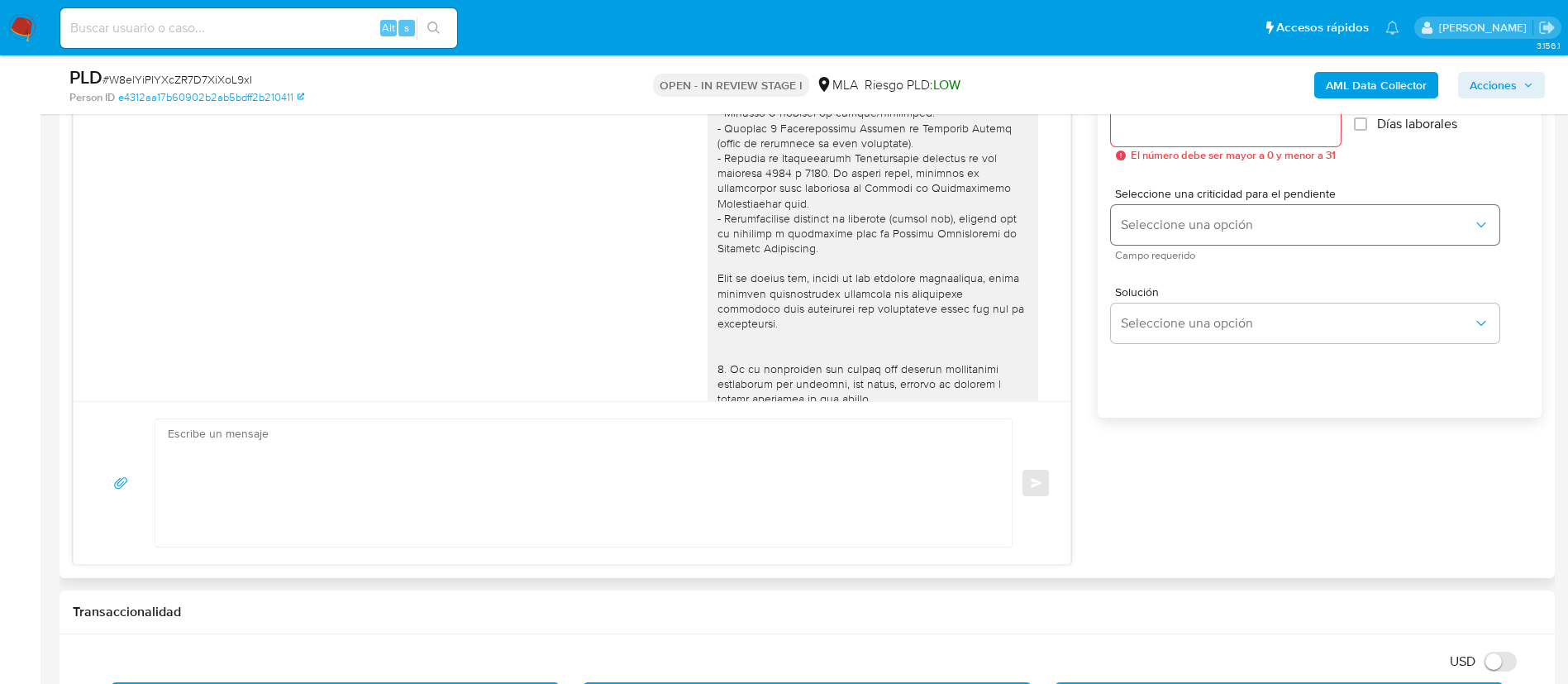
scroll to position [0, 0]
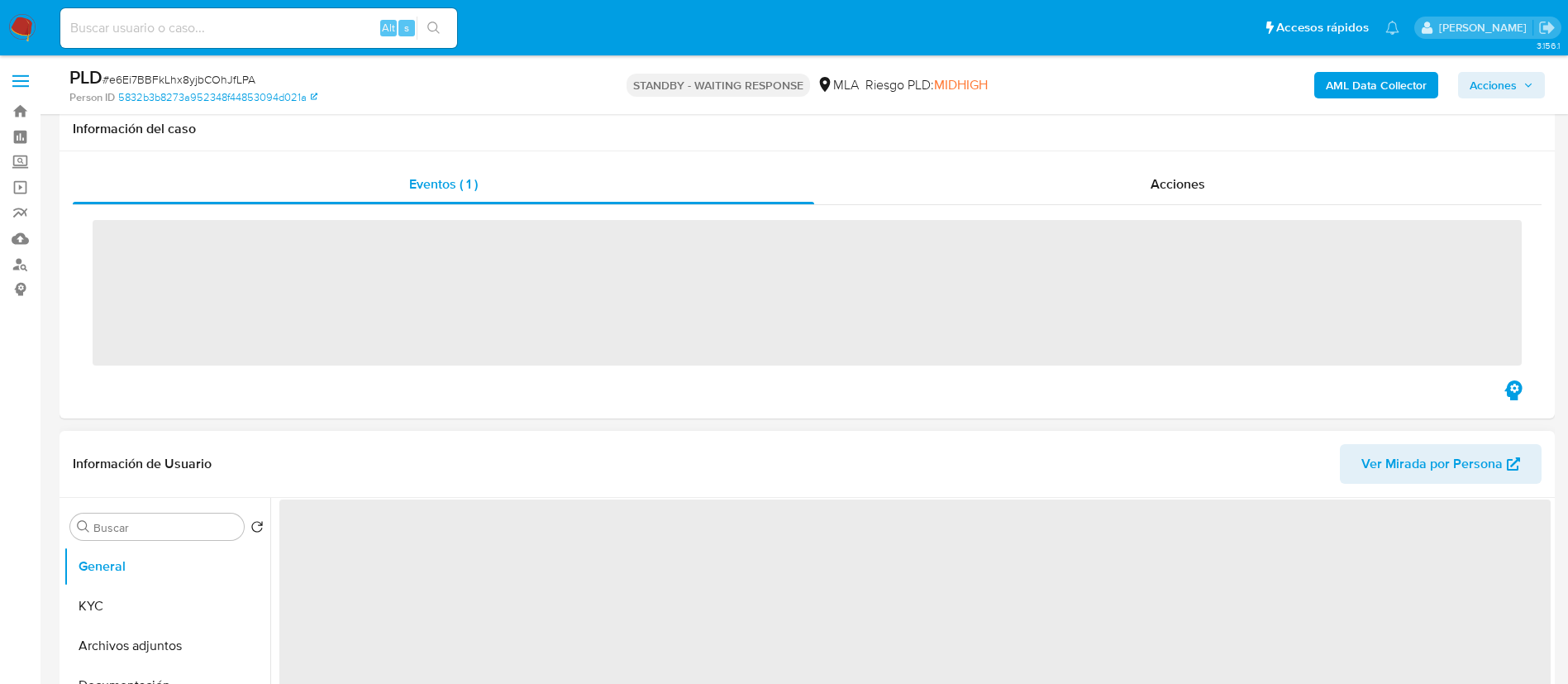
scroll to position [248, 0]
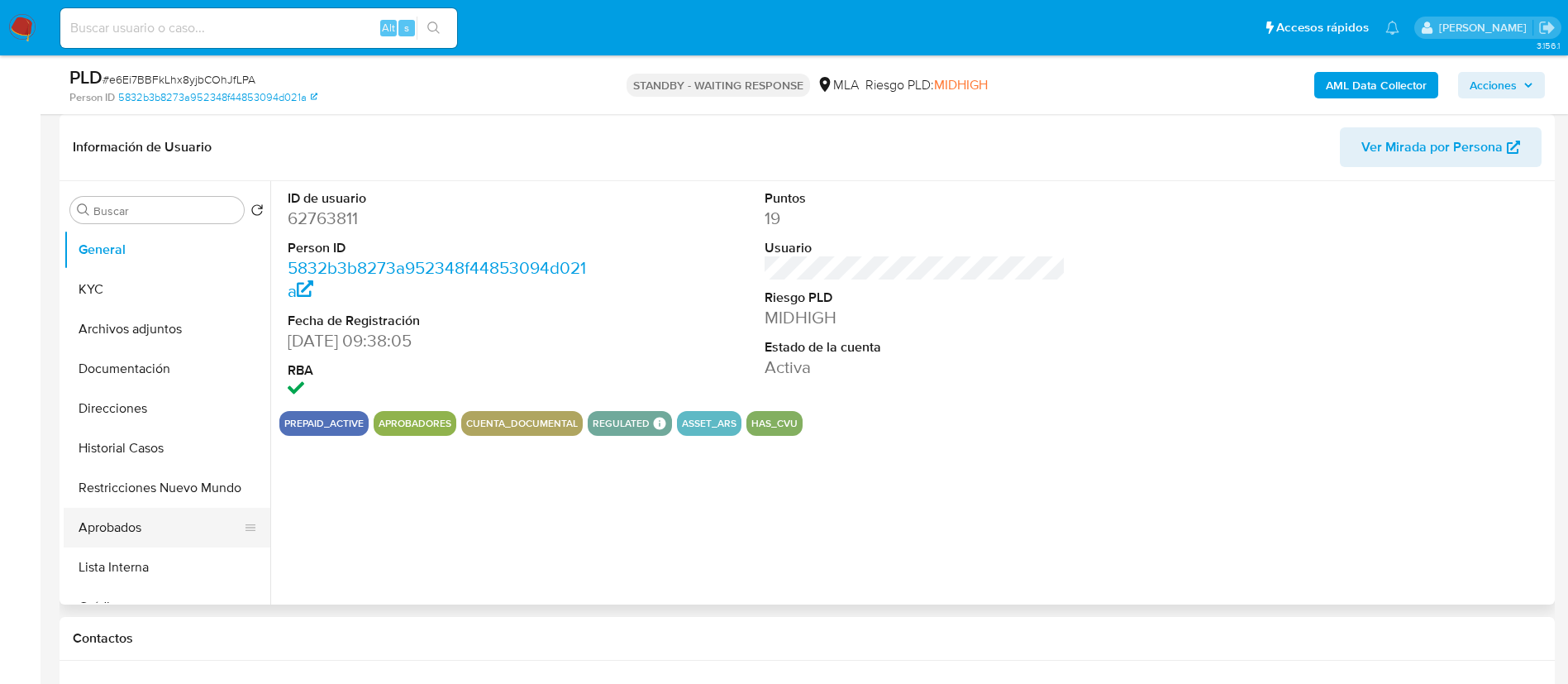
select select "10"
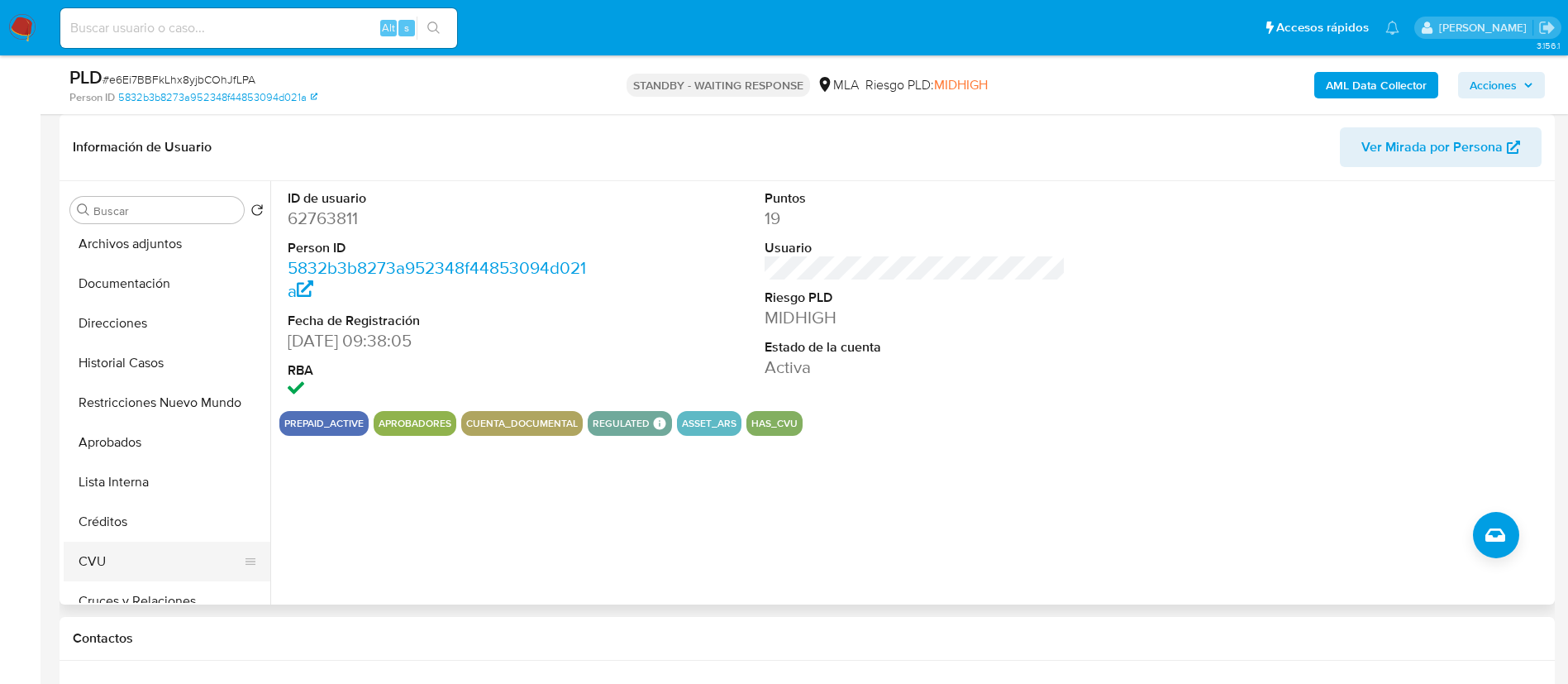
scroll to position [124, 0]
click at [162, 487] on button "Créditos" at bounding box center [160, 482] width 193 height 40
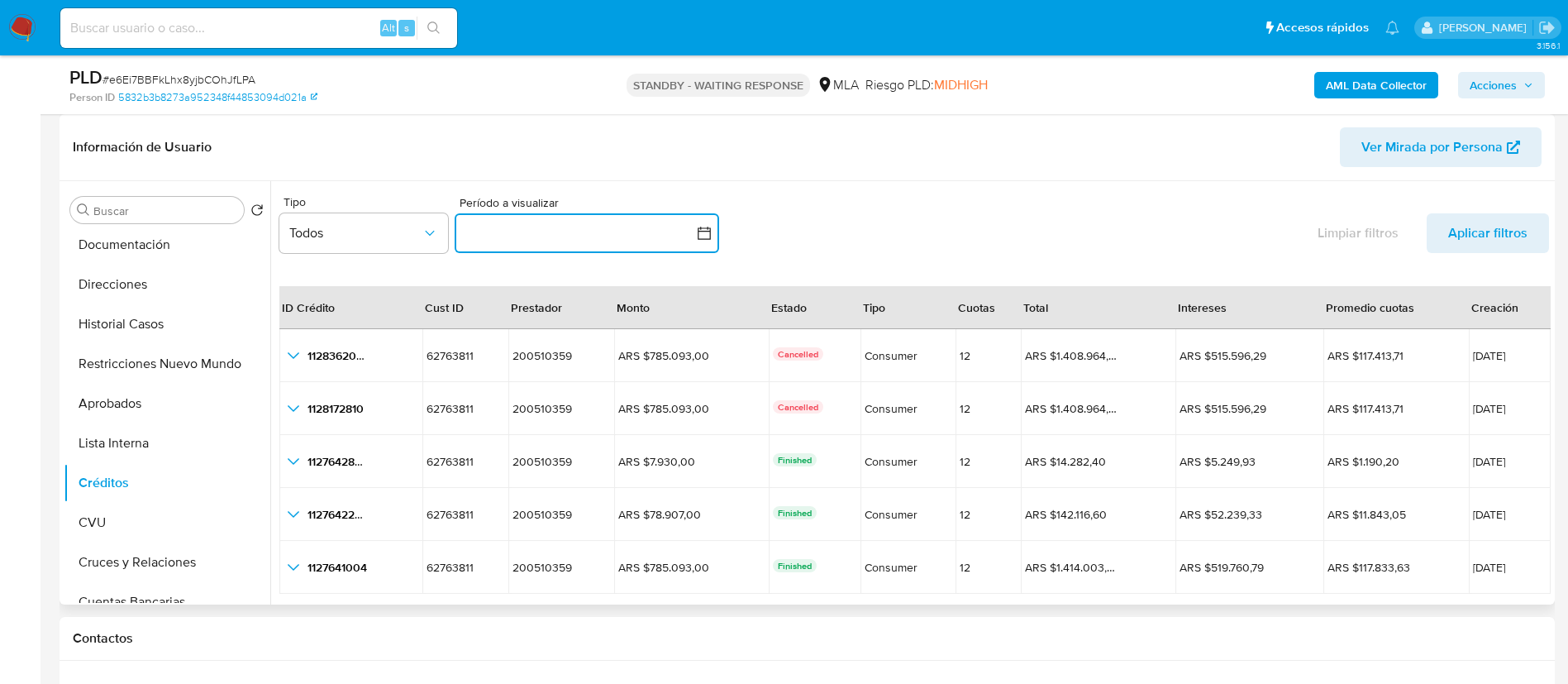
click at [706, 235] on icon "button" at bounding box center [705, 233] width 17 height 17
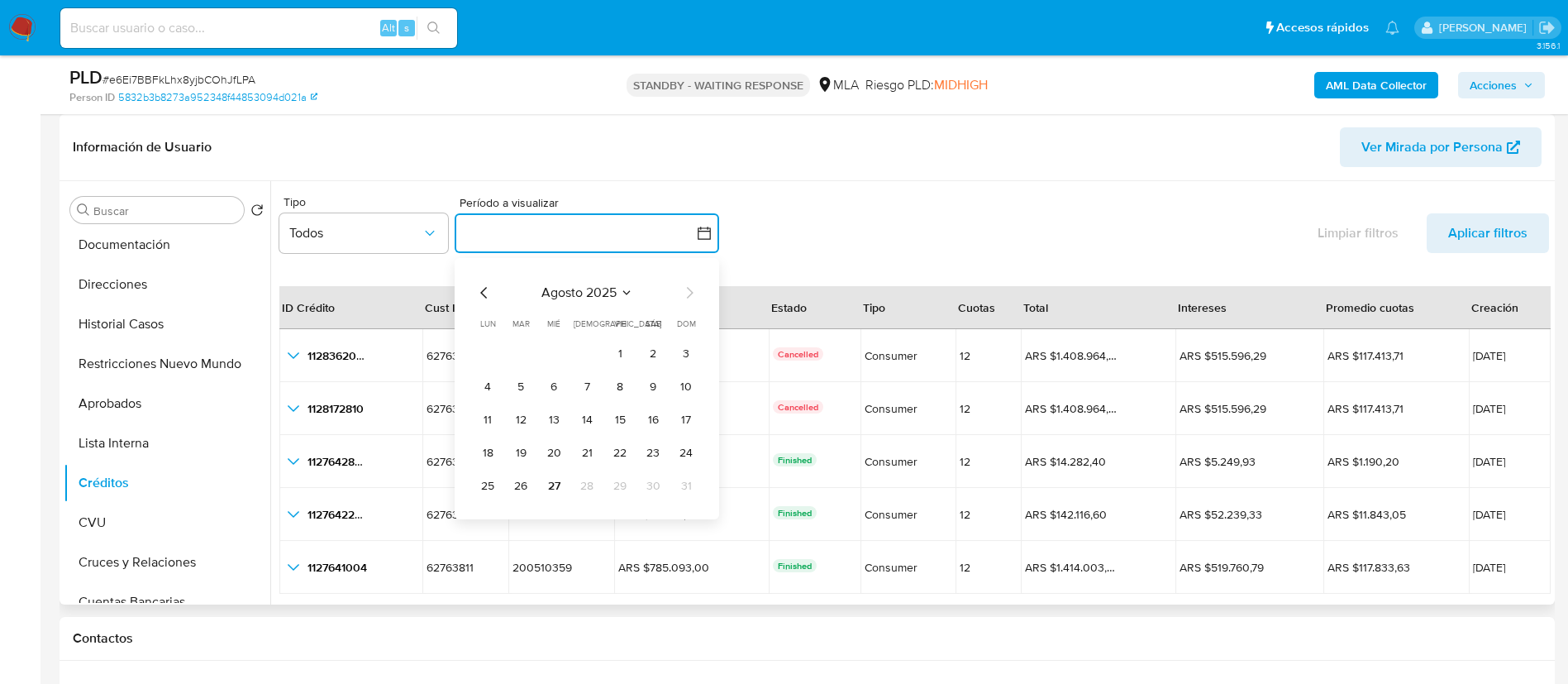
click at [483, 293] on icon "Mes anterior" at bounding box center [484, 293] width 20 height 20
click at [483, 293] on icon "Mes anterior" at bounding box center [484, 293] width 7 height 12
click at [482, 293] on icon "Mes anterior" at bounding box center [484, 293] width 7 height 12
click at [488, 285] on icon "Mes anterior" at bounding box center [484, 293] width 20 height 20
click at [519, 346] on button "1" at bounding box center [520, 354] width 26 height 26
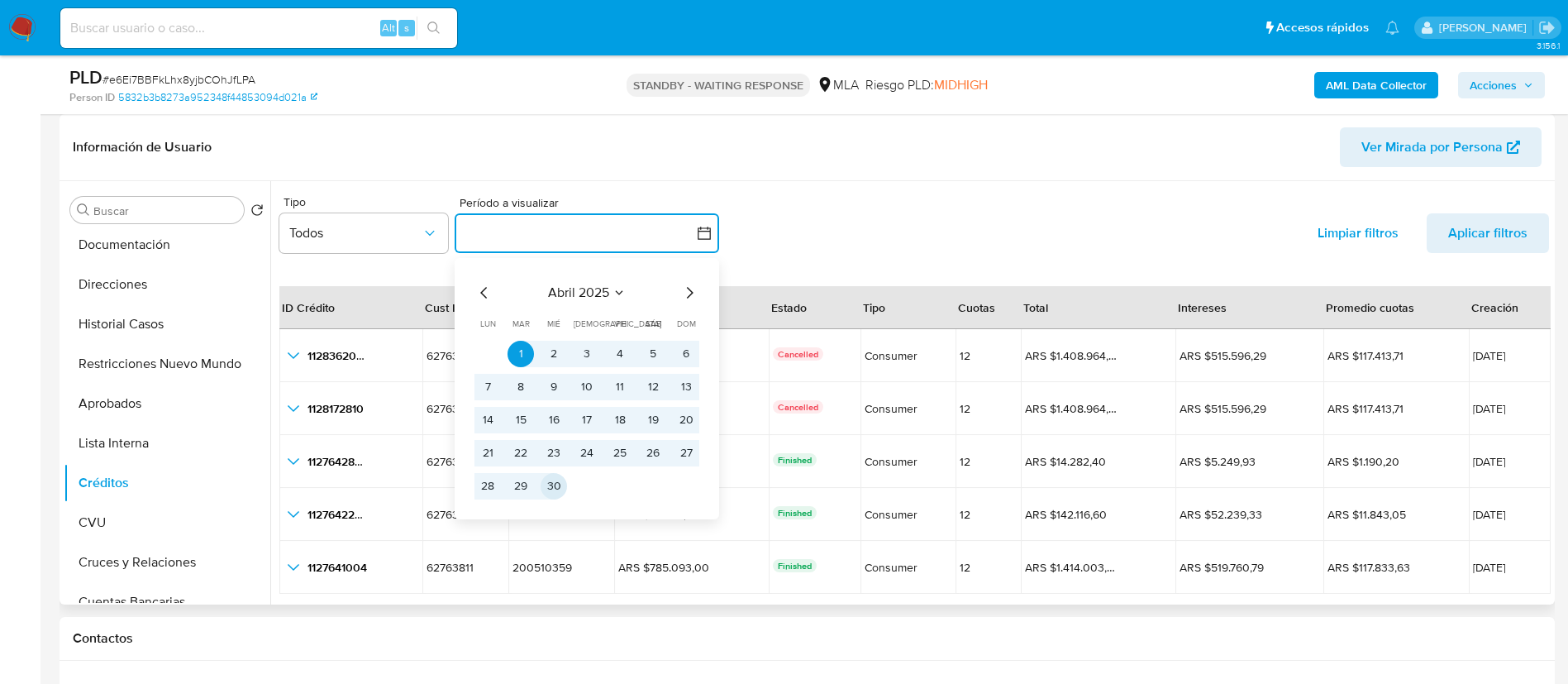
click at [564, 491] on button "30" at bounding box center [554, 486] width 26 height 26
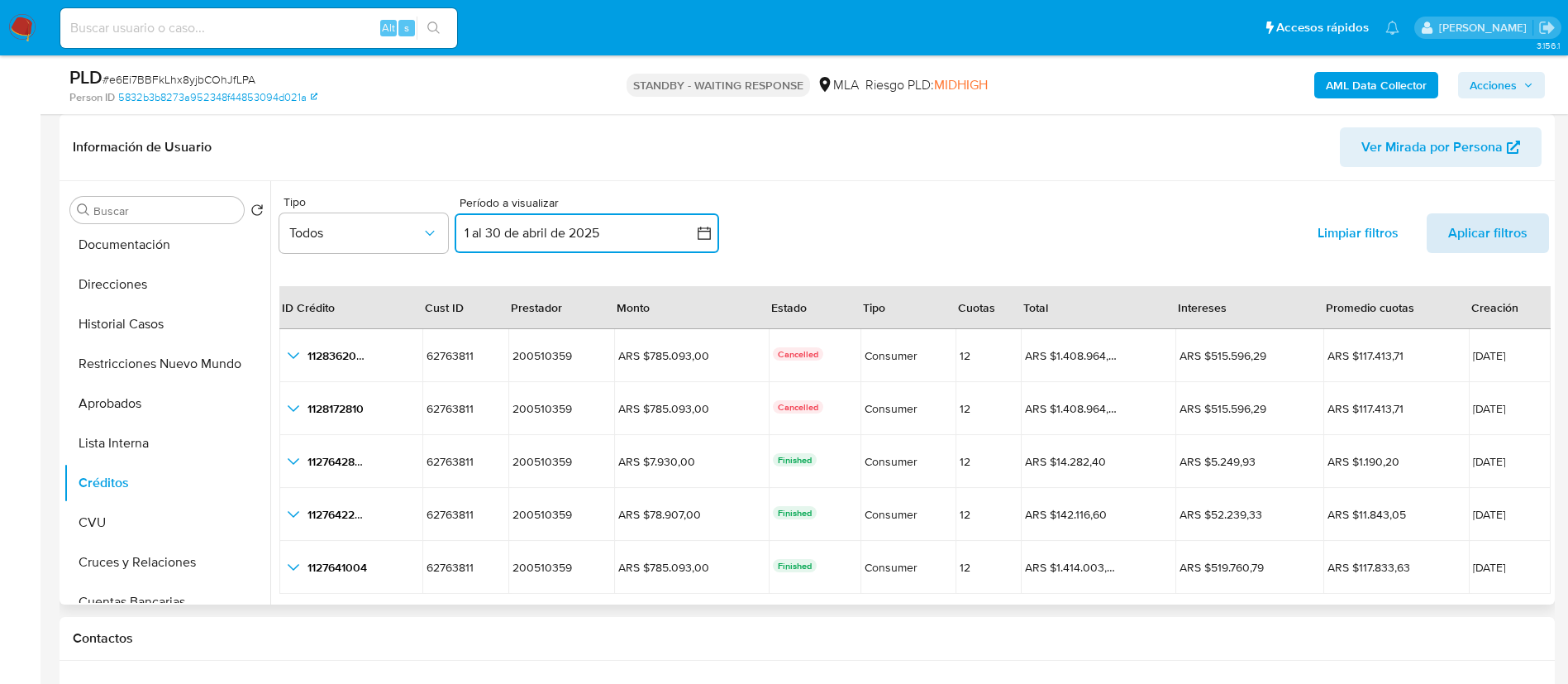
click at [1450, 242] on span "Aplicar filtros" at bounding box center [1488, 233] width 79 height 40
click at [594, 240] on button "1 al 30 de abril de 2025" at bounding box center [587, 233] width 264 height 40
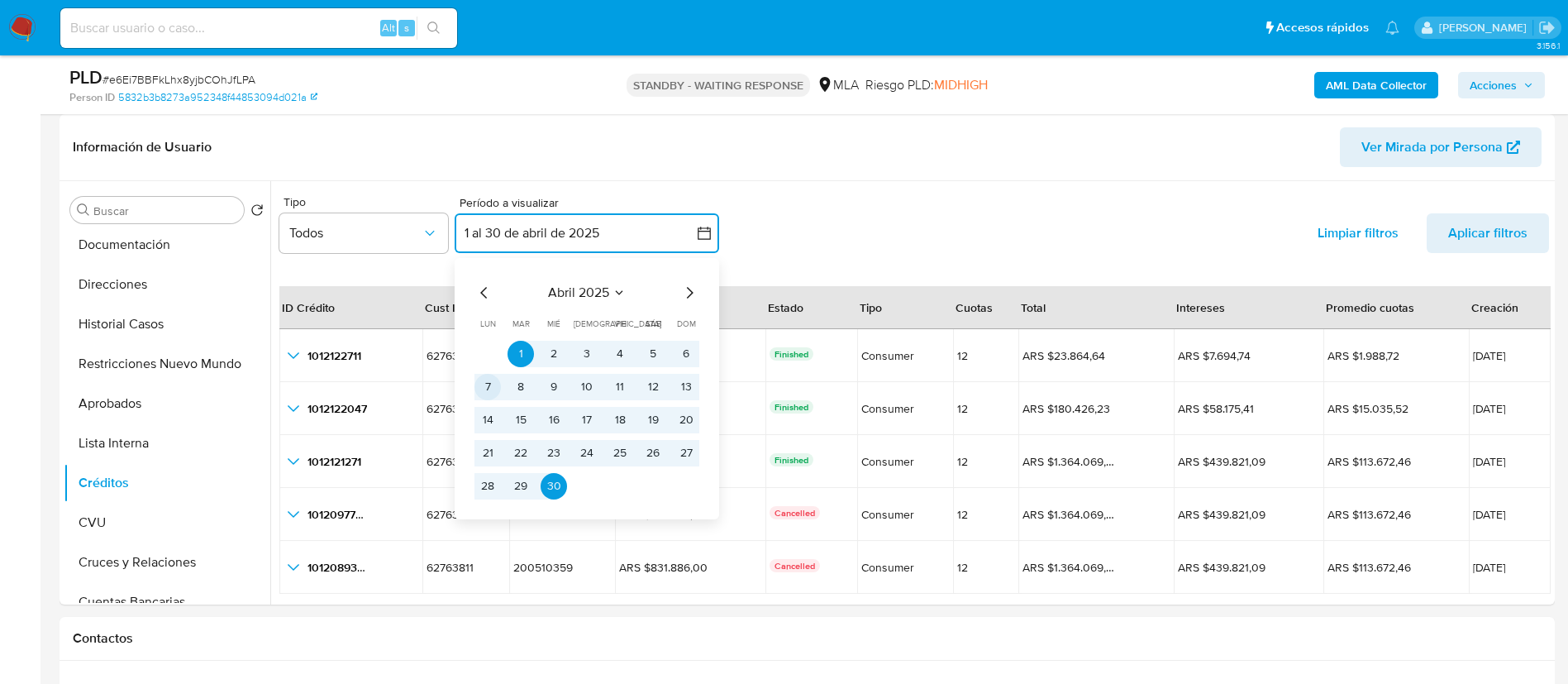
click at [500, 388] on button "7" at bounding box center [487, 387] width 26 height 26
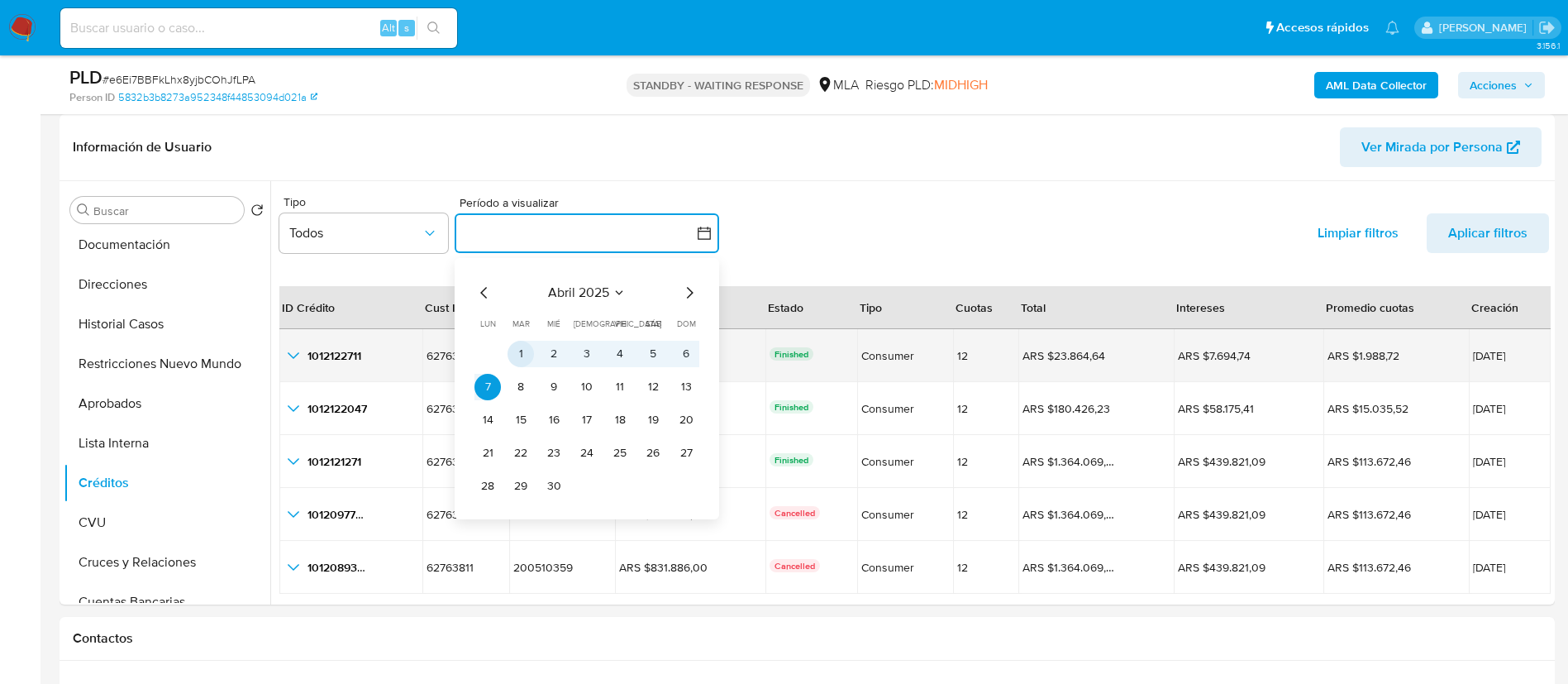
drag, startPoint x: 513, startPoint y: 352, endPoint x: 505, endPoint y: 372, distance: 21.5
click at [513, 354] on button "1" at bounding box center [520, 354] width 26 height 26
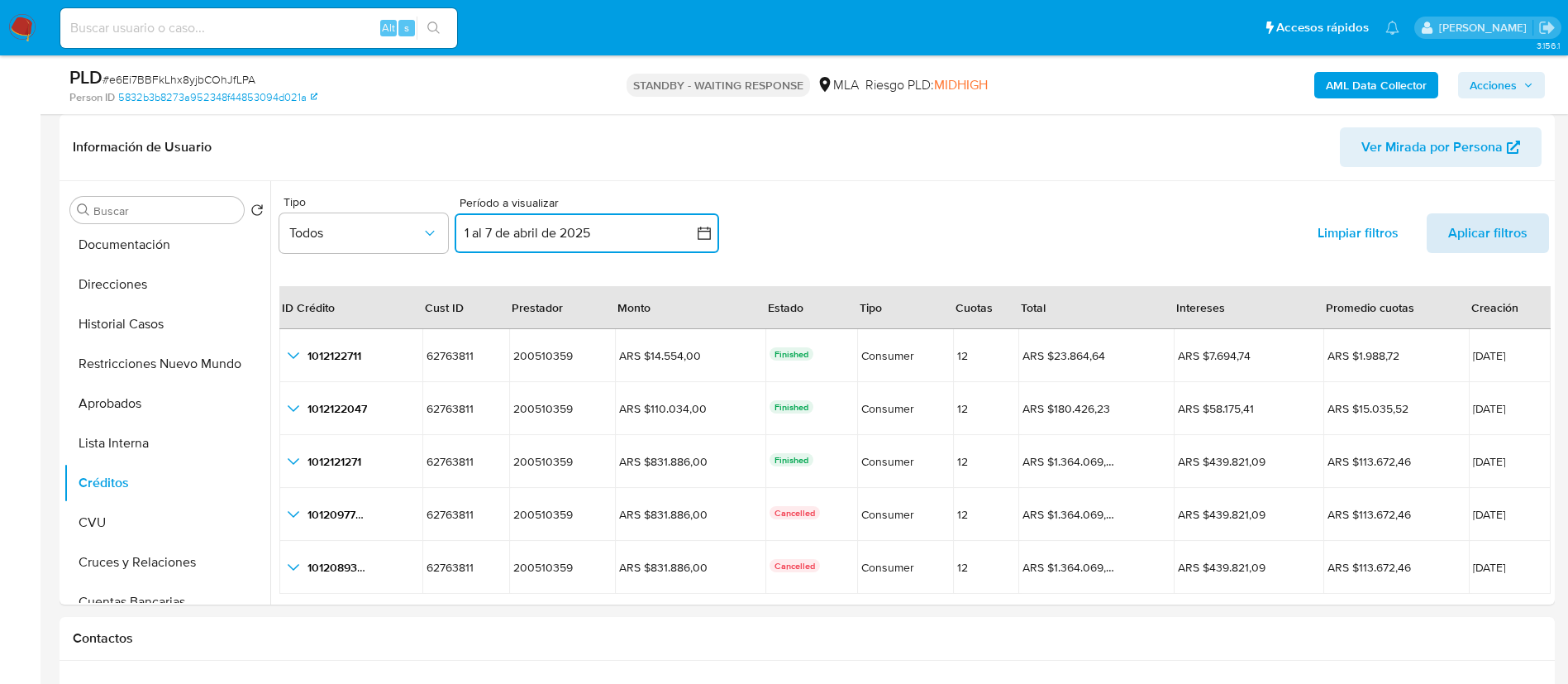
click at [1510, 231] on span "Aplicar filtros" at bounding box center [1488, 233] width 79 height 40
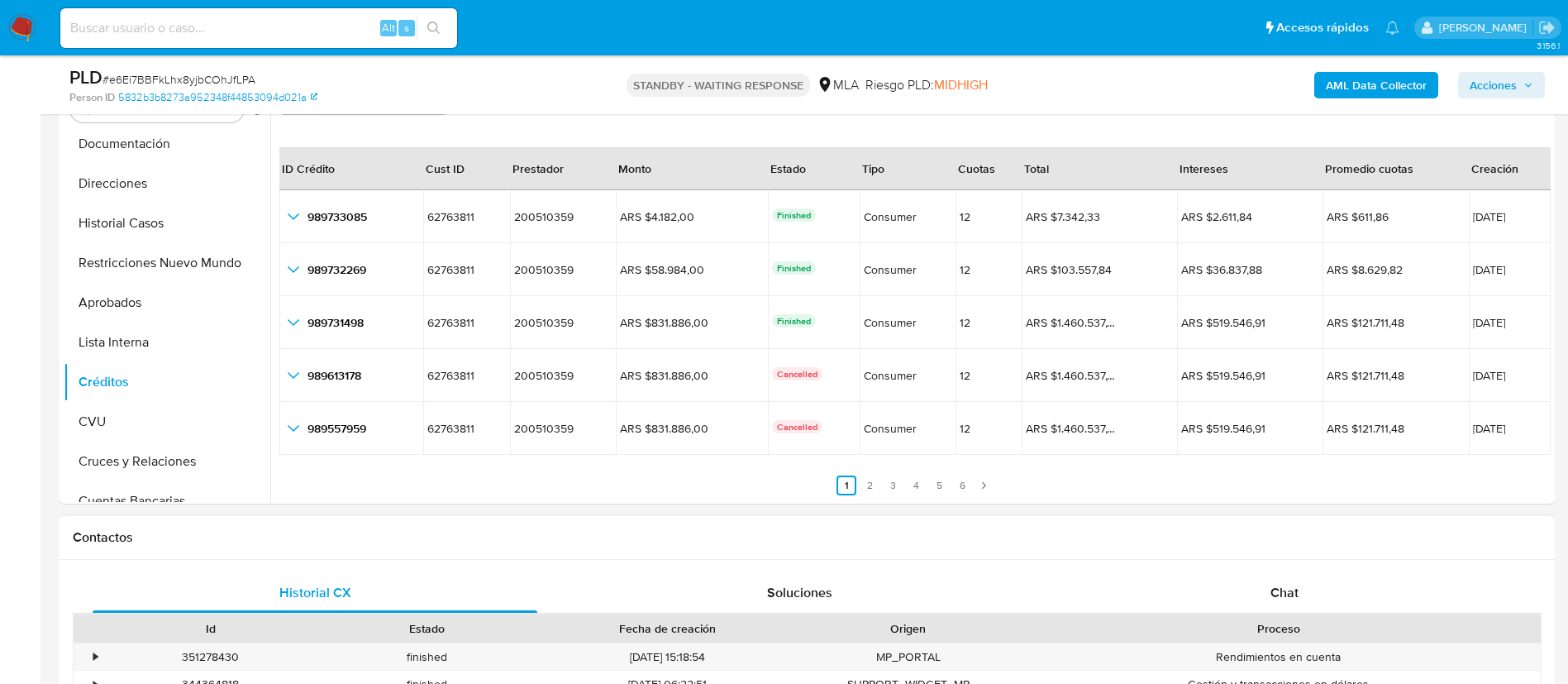
scroll to position [372, 0]
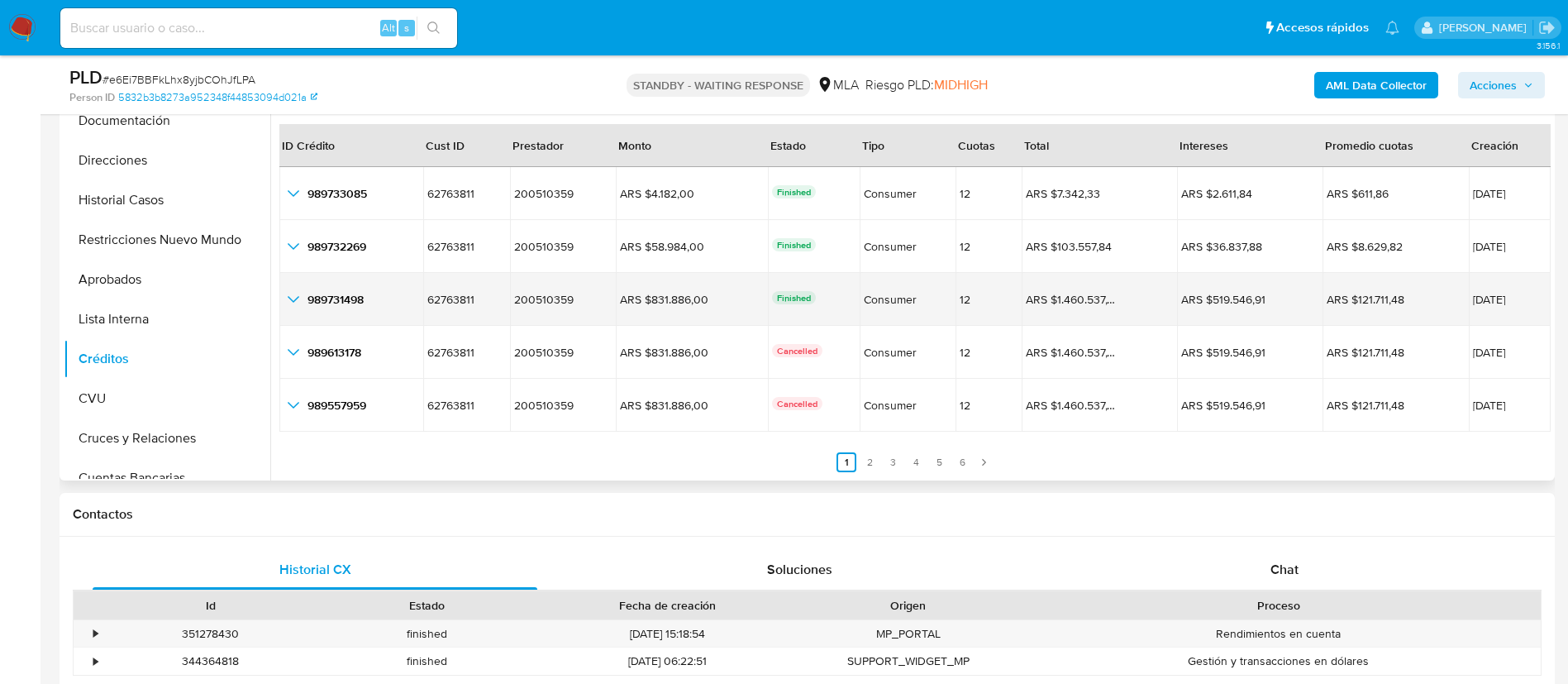
click at [295, 297] on icon "button_show_hidden_detail_by_id_2" at bounding box center [294, 300] width 20 height 20
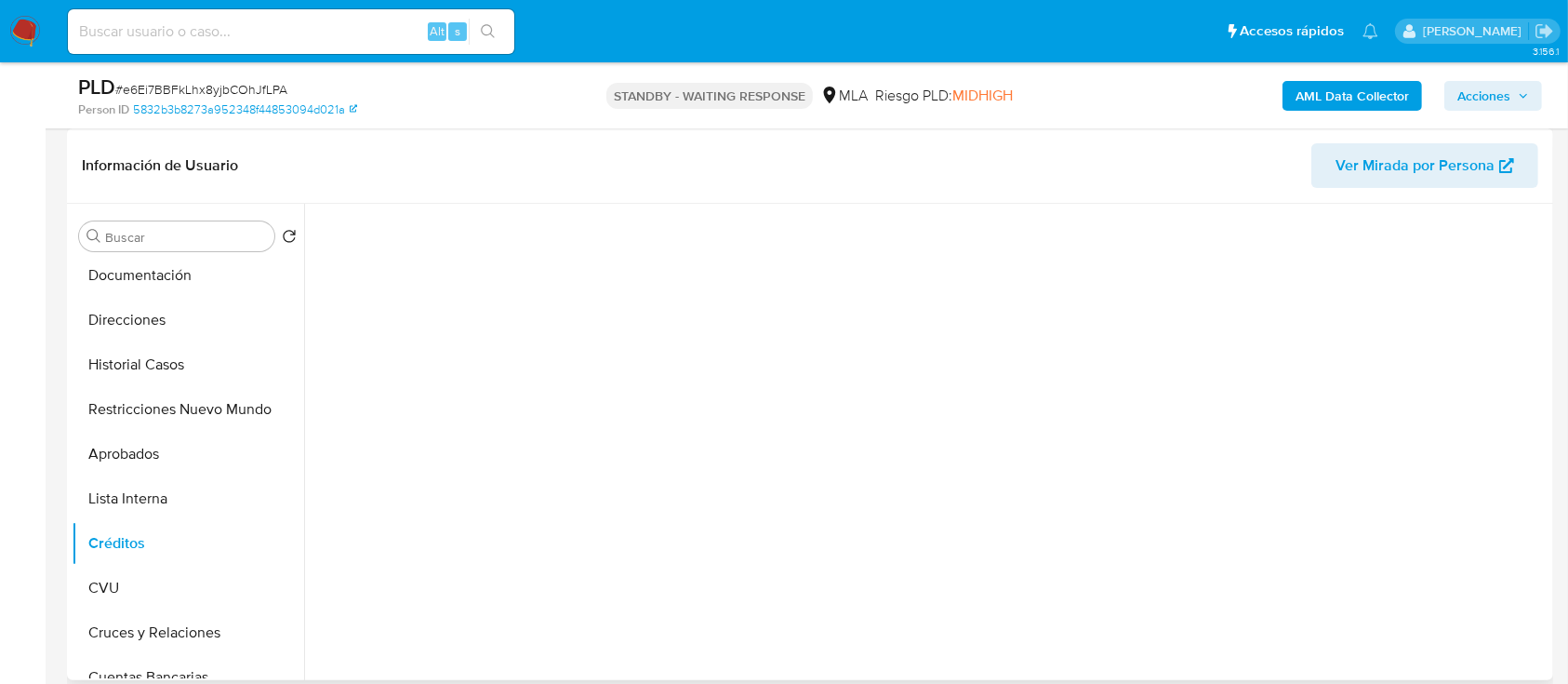
scroll to position [140, 0]
